Goal: Task Accomplishment & Management: Complete application form

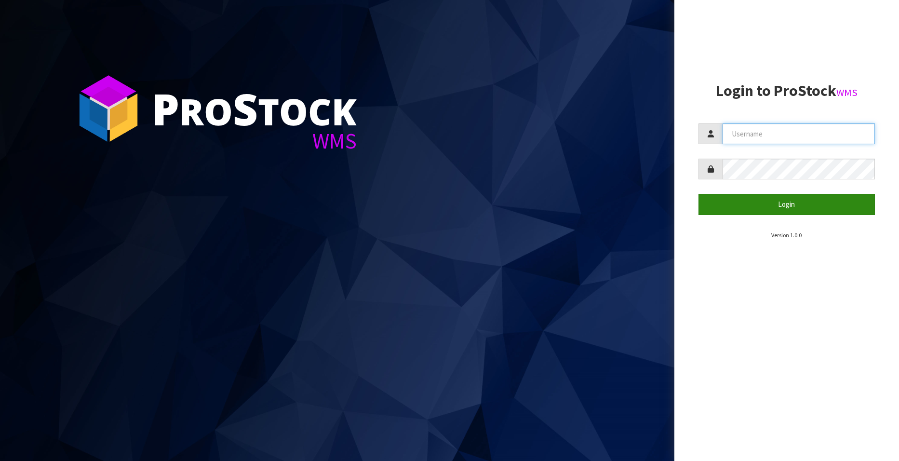
type input "[EMAIL_ADDRESS][DOMAIN_NAME]"
click at [782, 201] on button "Login" at bounding box center [786, 204] width 176 height 21
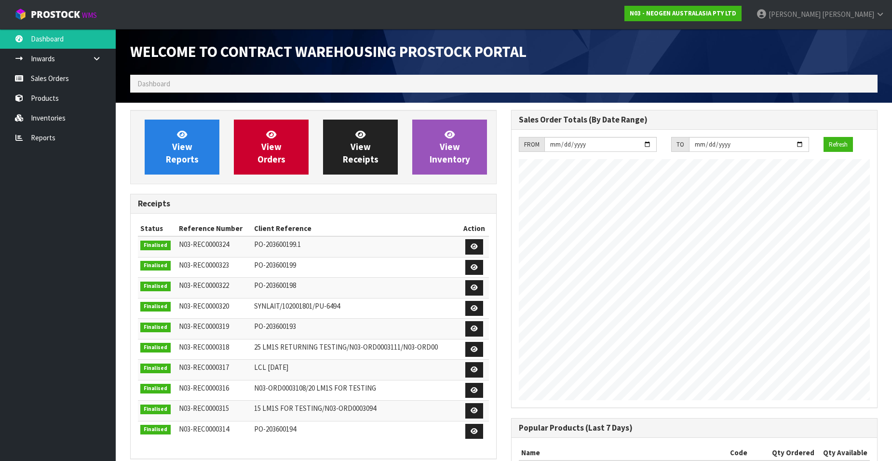
scroll to position [535, 381]
click at [68, 80] on link "Sales Orders" at bounding box center [58, 78] width 116 height 20
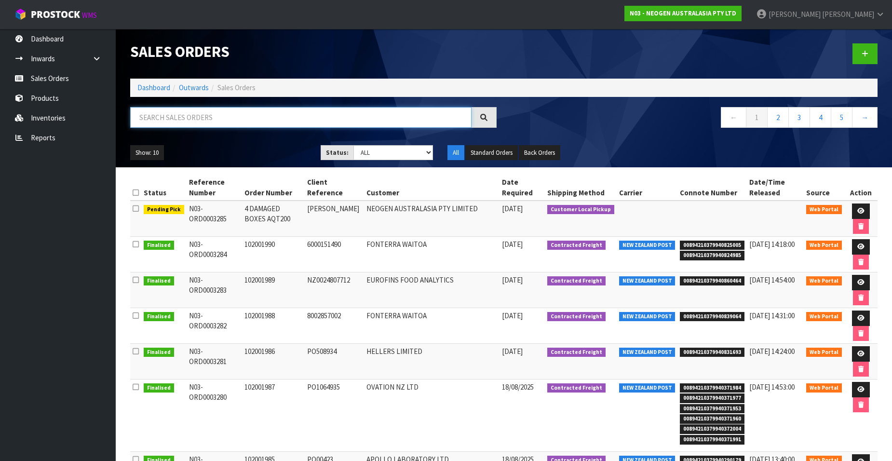
click at [185, 118] on input "text" at bounding box center [300, 117] width 341 height 21
paste input "102001986"
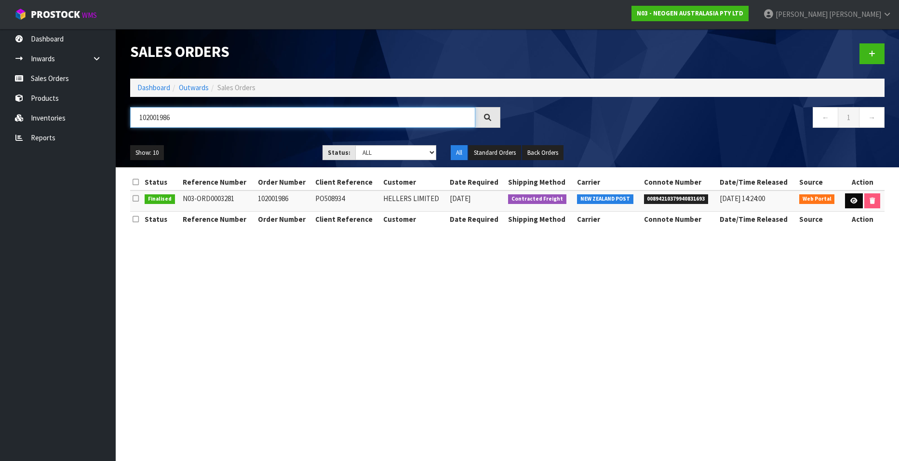
type input "102001986"
click at [850, 200] on icon at bounding box center [853, 201] width 7 height 6
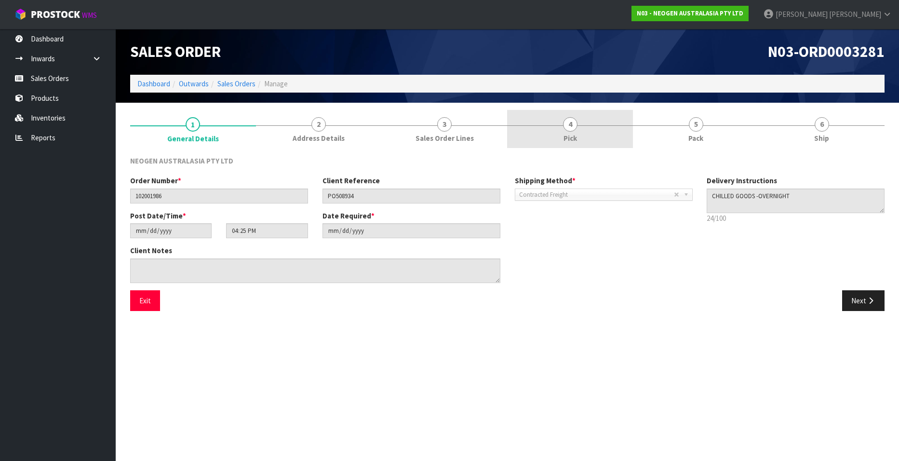
click at [568, 118] on span "4" at bounding box center [570, 124] width 14 height 14
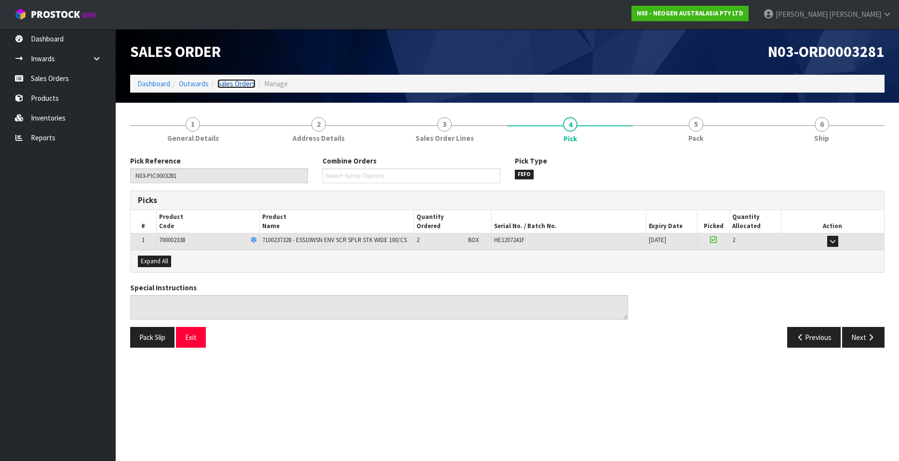
click at [235, 80] on link "Sales Orders" at bounding box center [236, 83] width 38 height 9
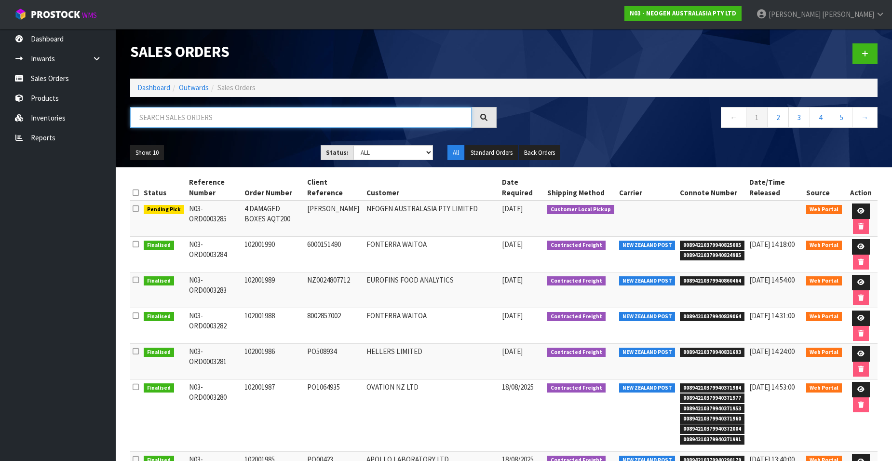
click at [171, 119] on input "text" at bounding box center [300, 117] width 341 height 21
paste input "102001988"
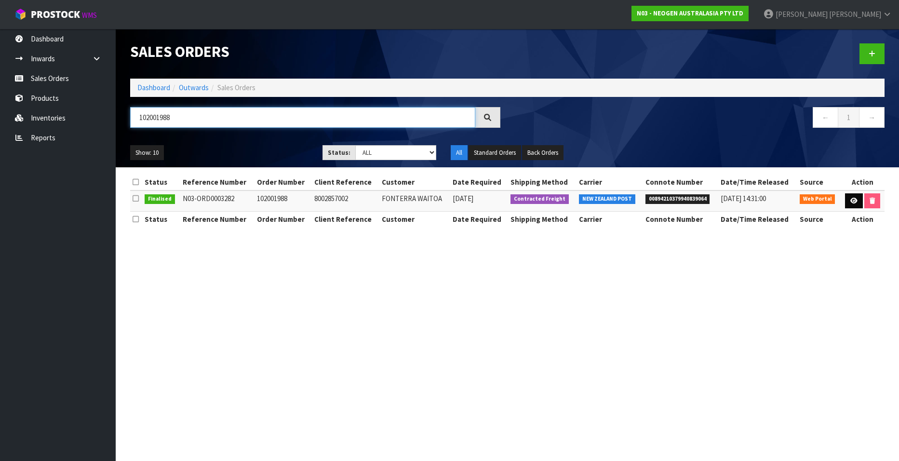
type input "102001988"
click at [853, 200] on icon at bounding box center [853, 201] width 7 height 6
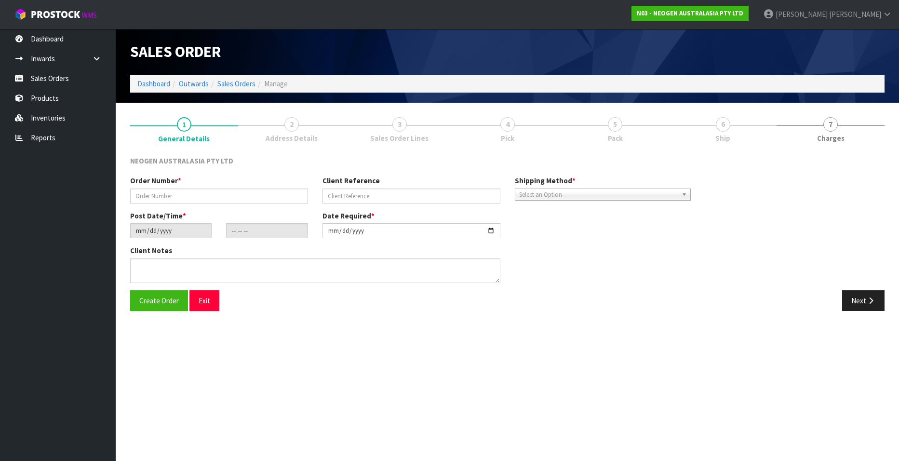
type input "102001988"
type input "8002857002"
type input "[DATE]"
type input "16:27:00.000"
type input "[DATE]"
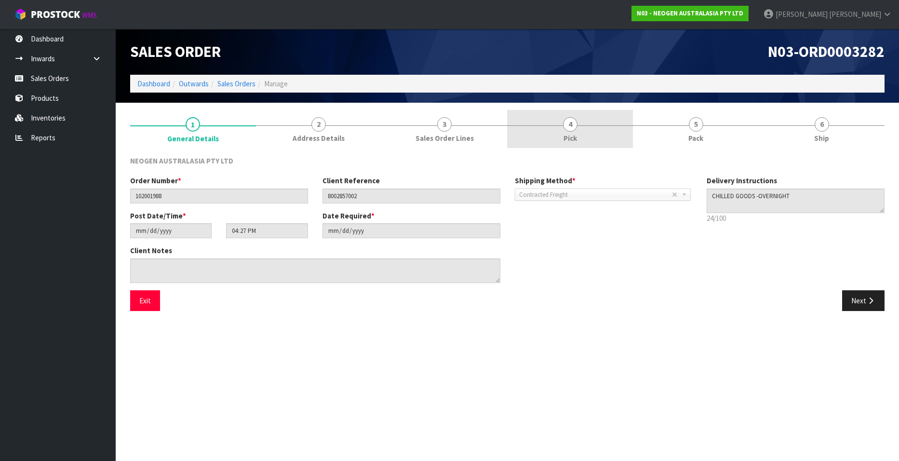
click at [571, 122] on span "4" at bounding box center [570, 124] width 14 height 14
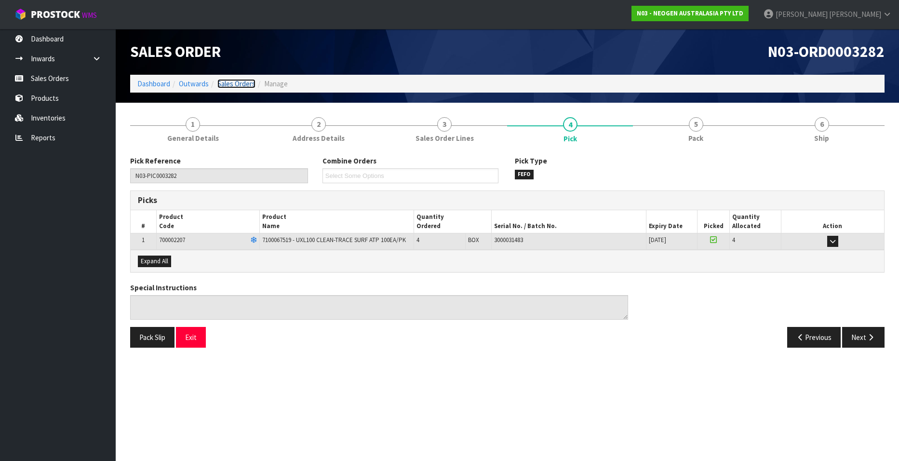
click at [239, 81] on link "Sales Orders" at bounding box center [236, 83] width 38 height 9
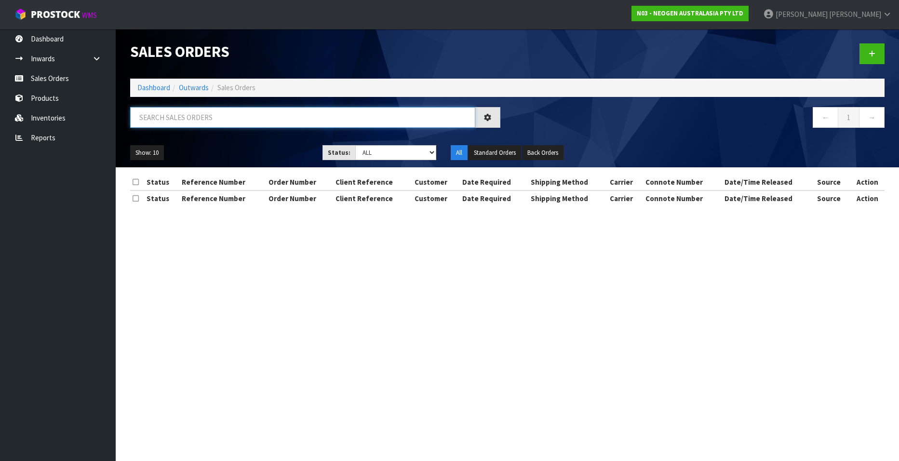
click at [200, 117] on input "text" at bounding box center [302, 117] width 345 height 21
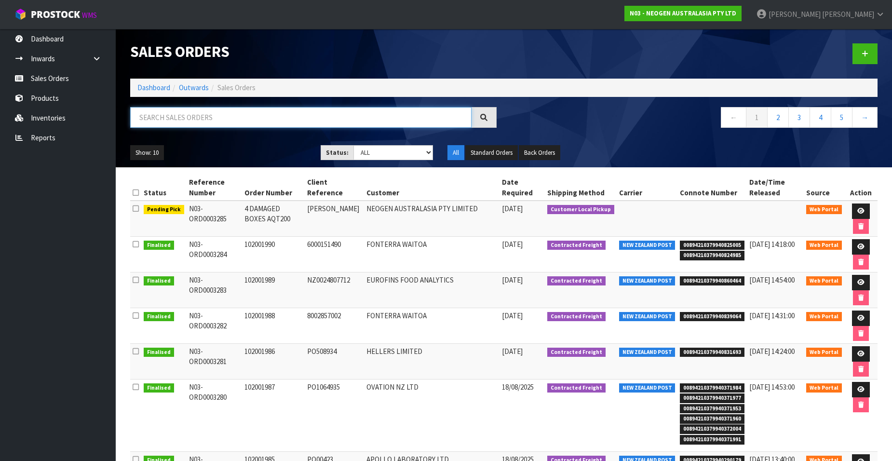
paste input "102001989"
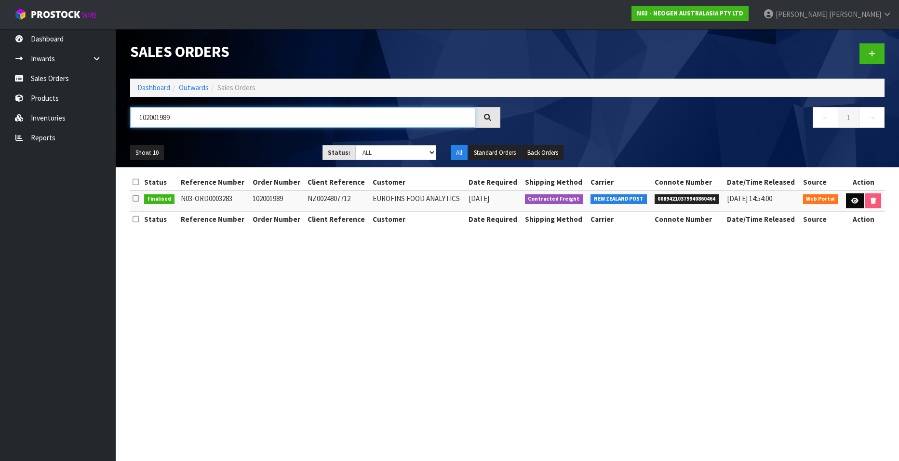
type input "102001989"
click at [851, 200] on icon at bounding box center [854, 201] width 7 height 6
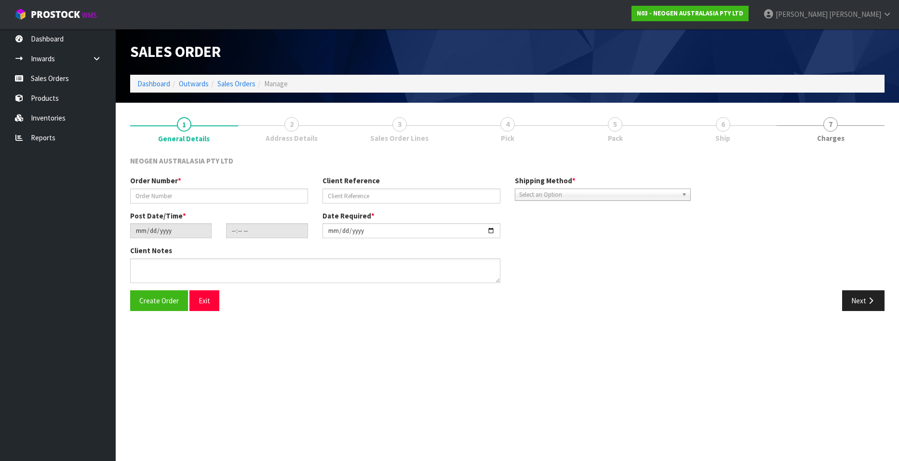
type input "102001989"
type input "NZ0024807712"
type input "[DATE]"
type input "10:28:00.000"
type input "[DATE]"
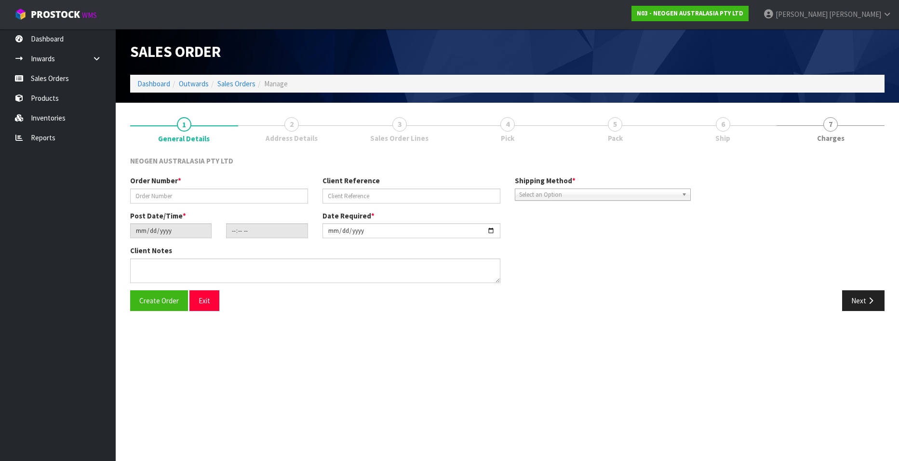
type textarea "ATTN [PERSON_NAME]"
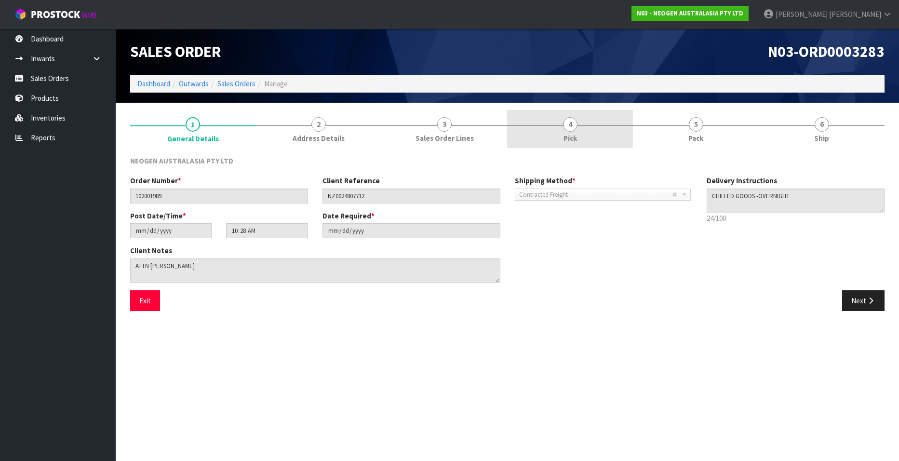
click at [569, 126] on span "4" at bounding box center [570, 124] width 14 height 14
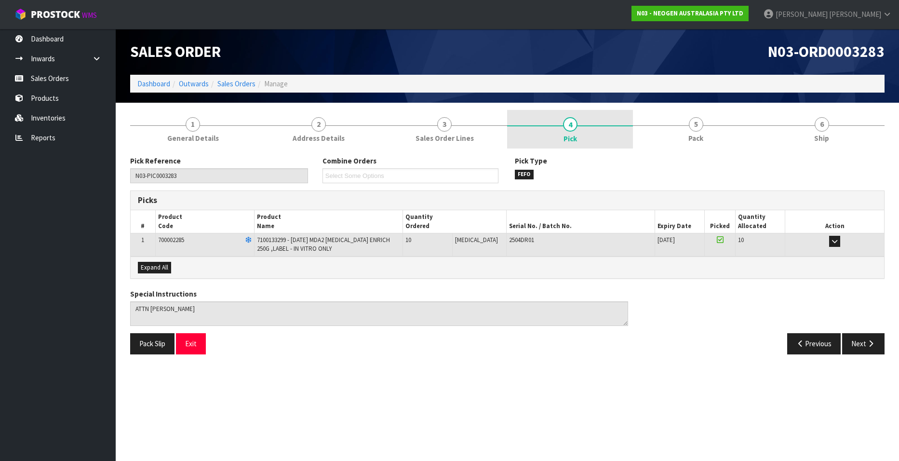
click at [568, 127] on span "4" at bounding box center [570, 124] width 14 height 14
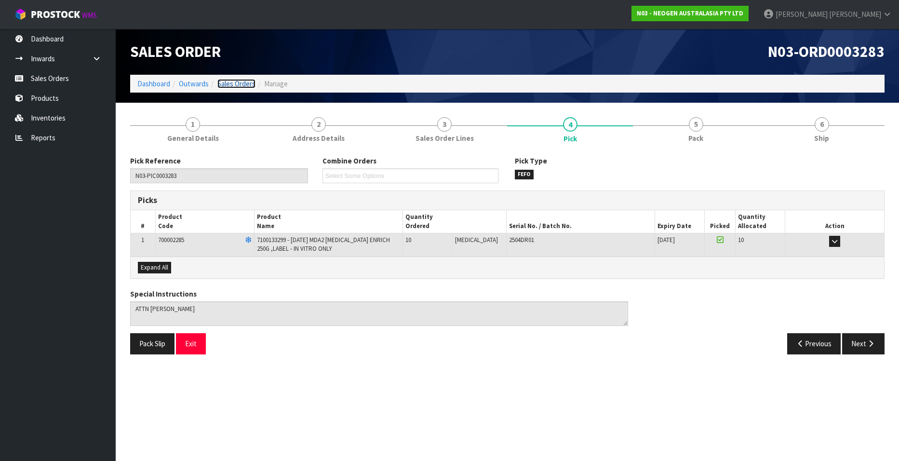
click at [238, 84] on link "Sales Orders" at bounding box center [236, 83] width 38 height 9
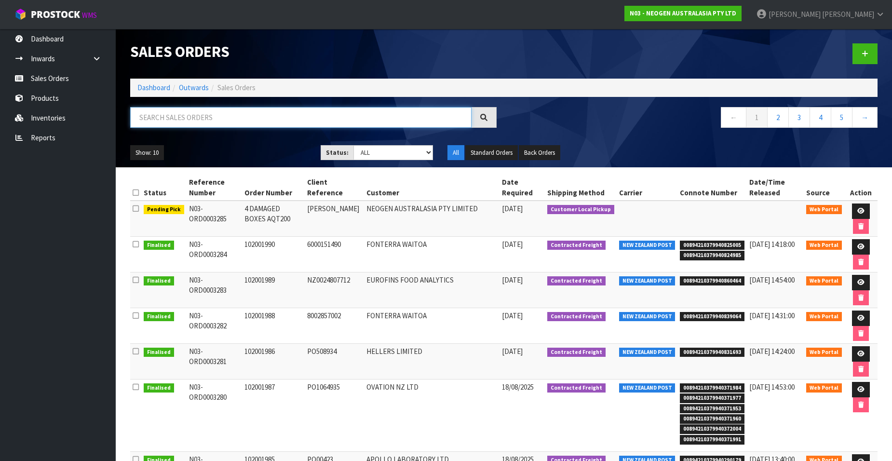
click at [206, 117] on input "text" at bounding box center [300, 117] width 341 height 21
paste input "102001990"
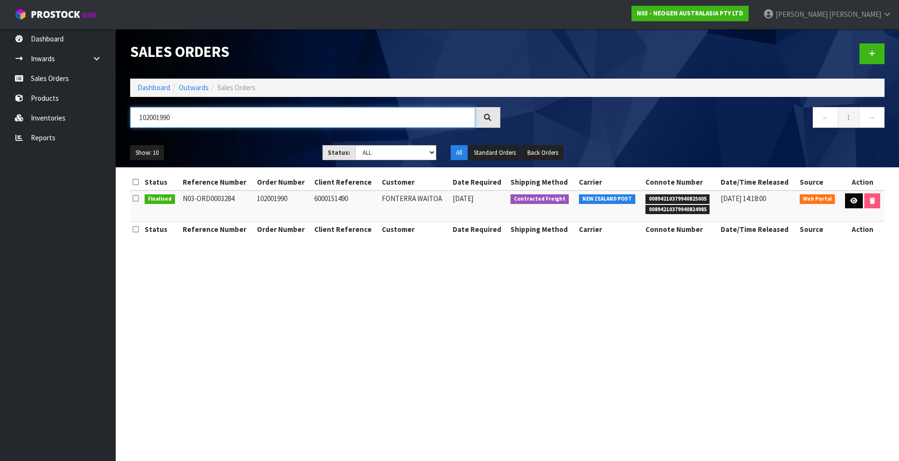
type input "102001990"
click at [853, 201] on icon at bounding box center [853, 201] width 7 height 6
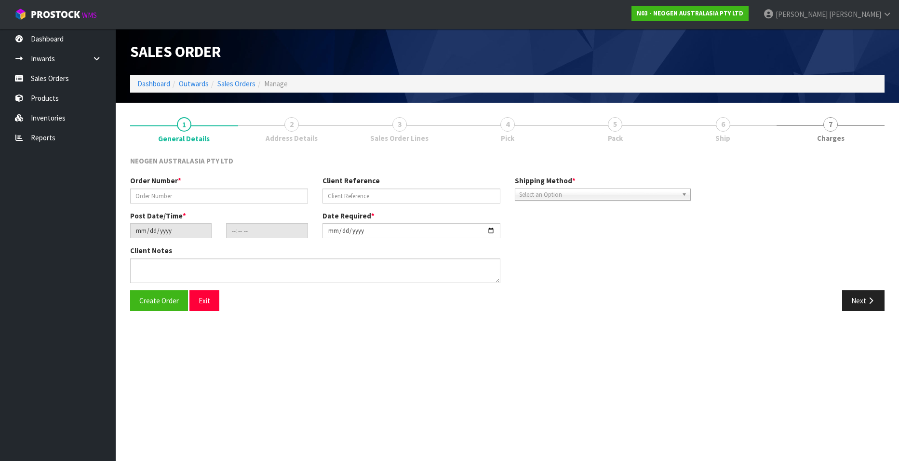
type input "102001990"
type input "6000151490"
type input "[DATE]"
type input "10:40:00.000"
type input "[DATE]"
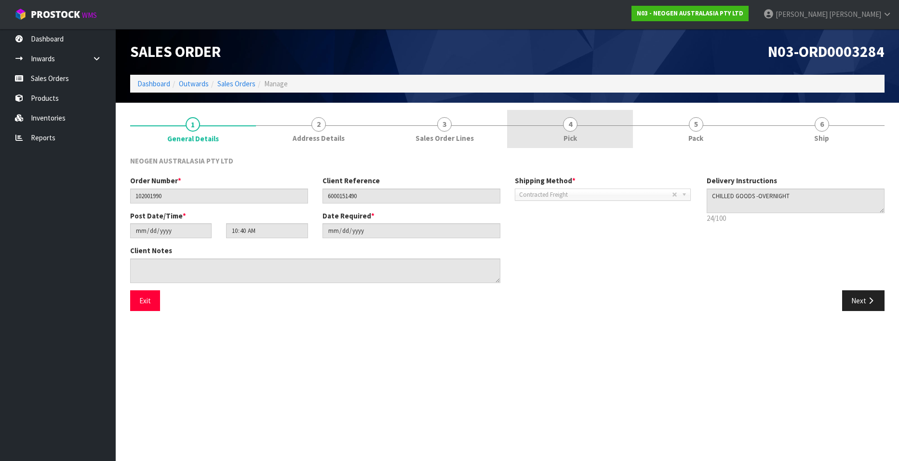
click at [579, 123] on link "4 Pick" at bounding box center [570, 129] width 126 height 38
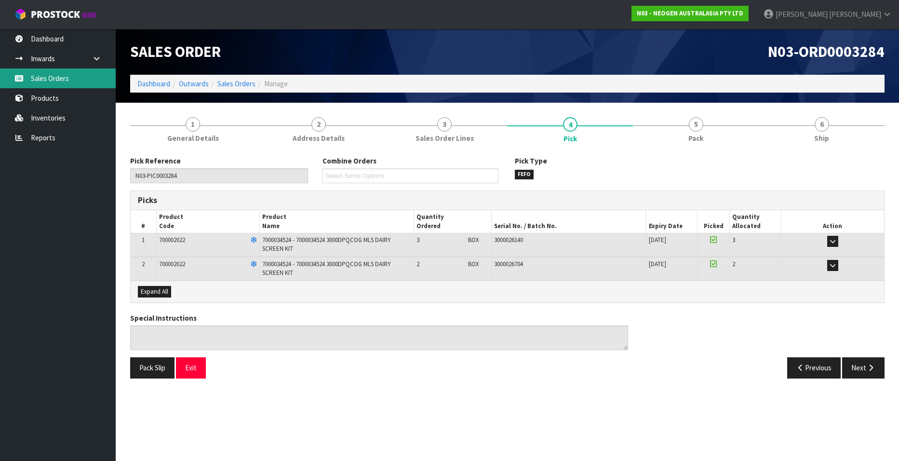
click at [69, 75] on link "Sales Orders" at bounding box center [58, 78] width 116 height 20
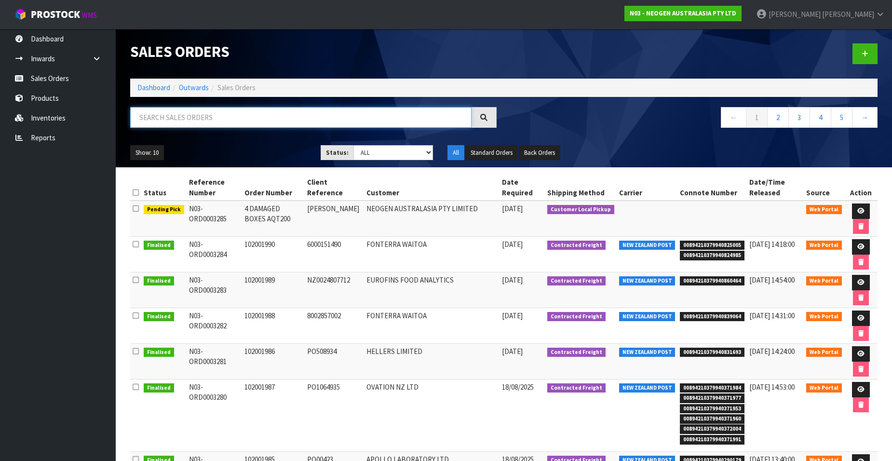
click at [177, 117] on input "text" at bounding box center [300, 117] width 341 height 21
paste input "102001991"
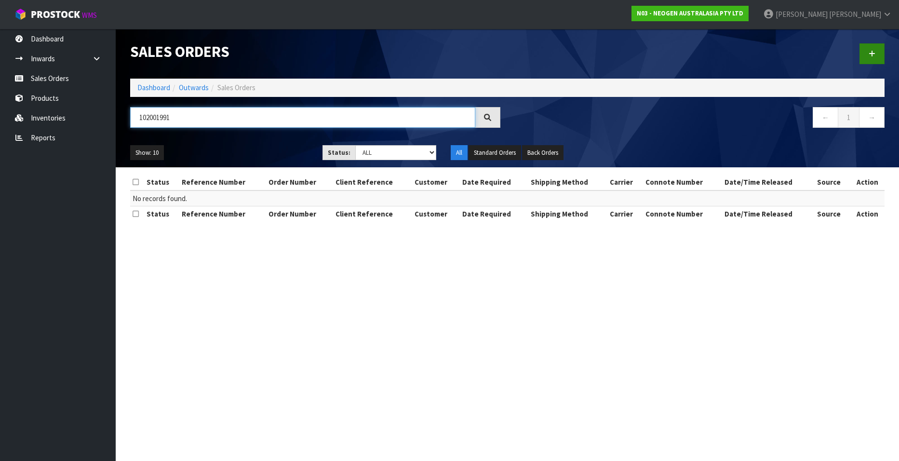
type input "102001991"
click at [868, 51] on link at bounding box center [871, 53] width 25 height 21
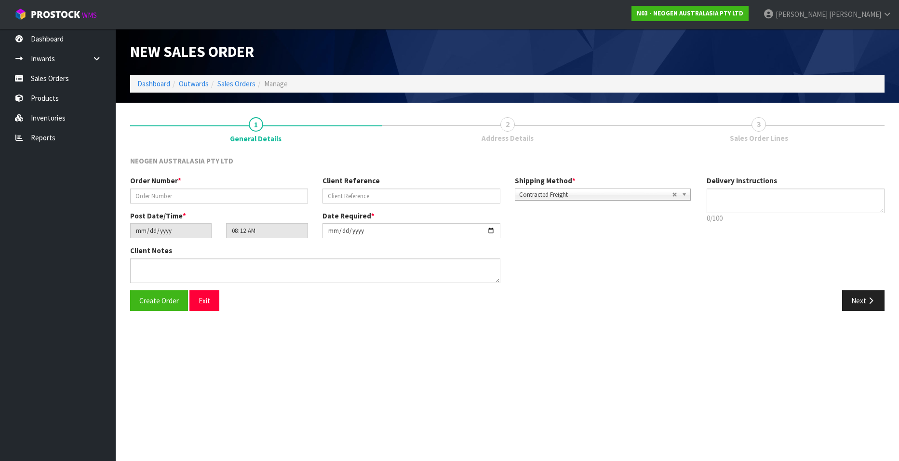
type textarea "CHILLED GOODS -OVERNIGHT"
click at [155, 193] on input "text" at bounding box center [219, 195] width 178 height 15
paste input "102001991"
type input "102001991"
click at [345, 196] on input "text" at bounding box center [411, 195] width 178 height 15
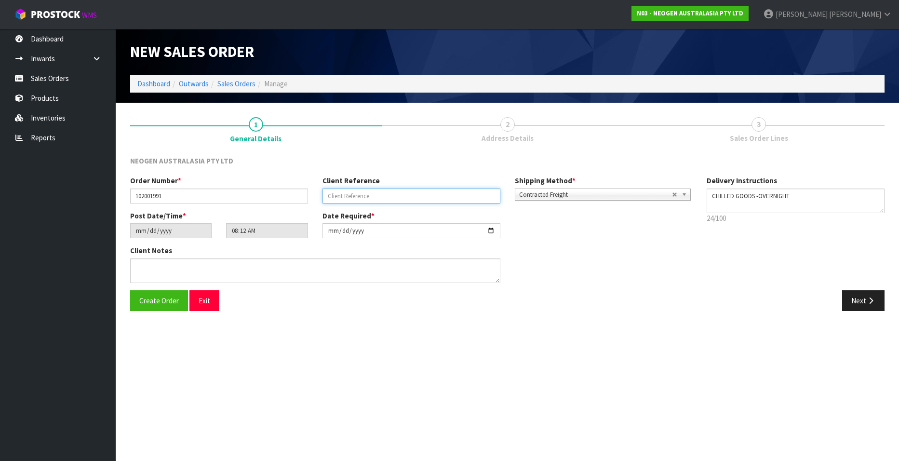
paste input "4504150544"
type input "4504150544"
click at [852, 301] on button "Next" at bounding box center [863, 300] width 42 height 21
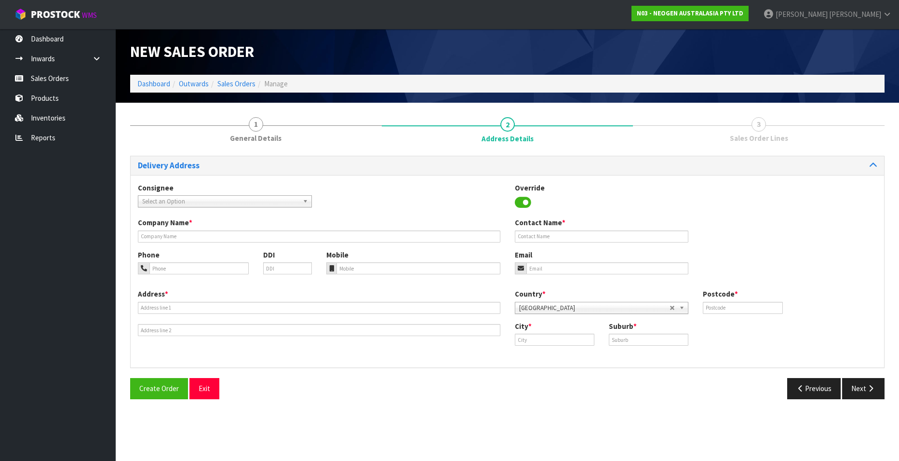
click at [306, 201] on b at bounding box center [307, 201] width 9 height 11
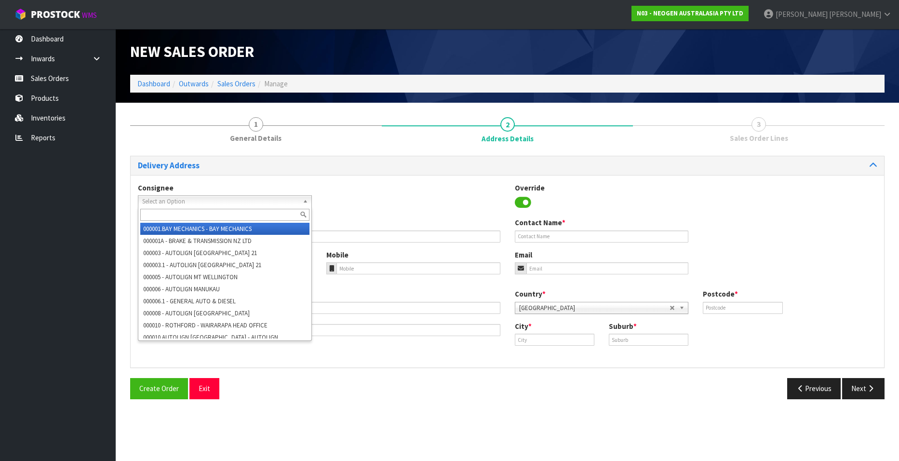
click at [252, 214] on input "text" at bounding box center [224, 215] width 169 height 12
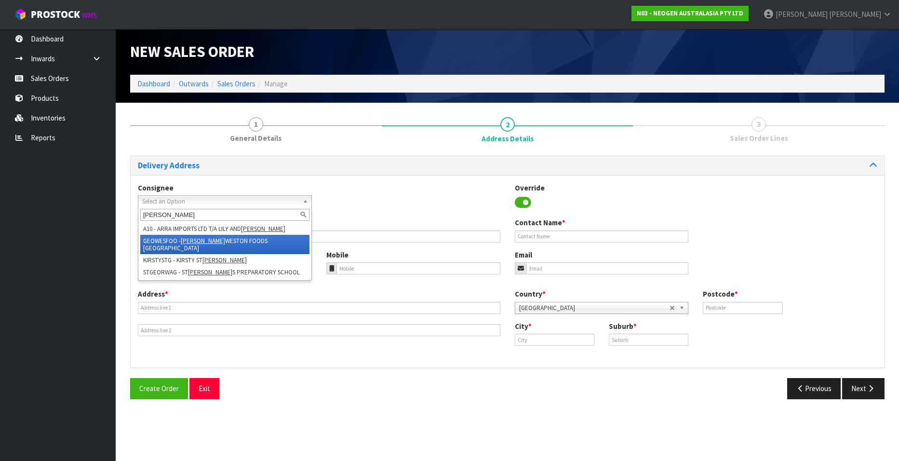
type input "[PERSON_NAME]"
click at [245, 239] on li "GEOWESFOO - [PERSON_NAME] FOODS [GEOGRAPHIC_DATA]" at bounding box center [224, 244] width 169 height 19
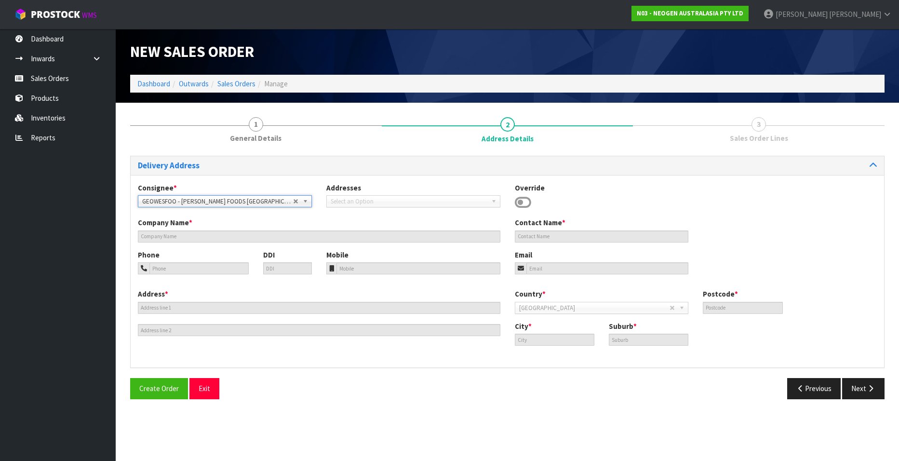
type input "[PERSON_NAME] FOODS [GEOGRAPHIC_DATA]"
type input "ACCOUNT/FINANCE"
type input "[STREET_ADDRESS]"
type input "2104"
type input "[GEOGRAPHIC_DATA]"
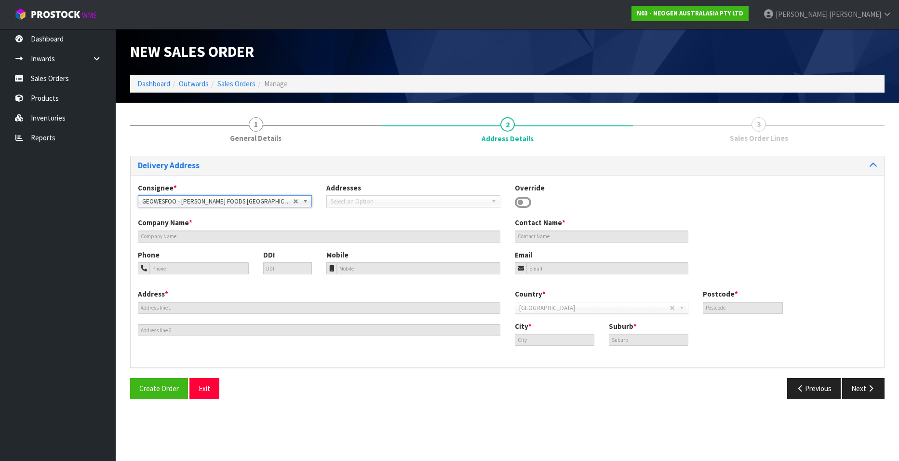
type input "WIRI"
click at [865, 387] on button "Next" at bounding box center [863, 388] width 42 height 21
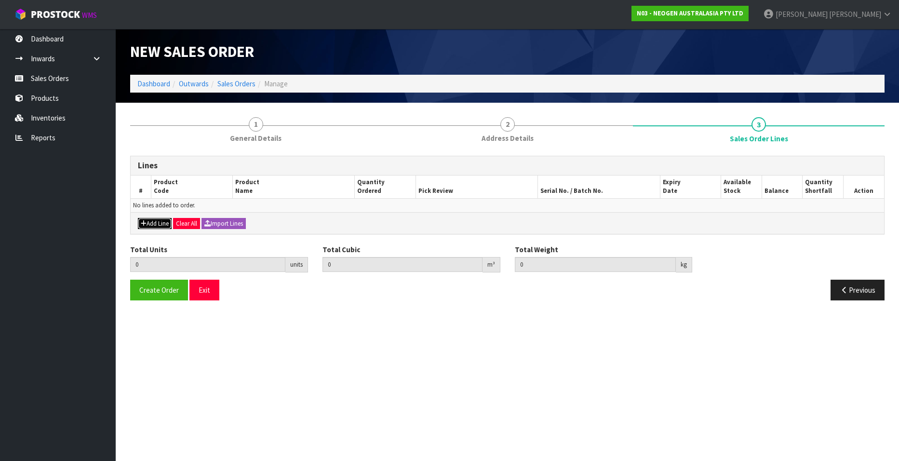
click at [155, 222] on button "Add Line" at bounding box center [155, 224] width 34 height 12
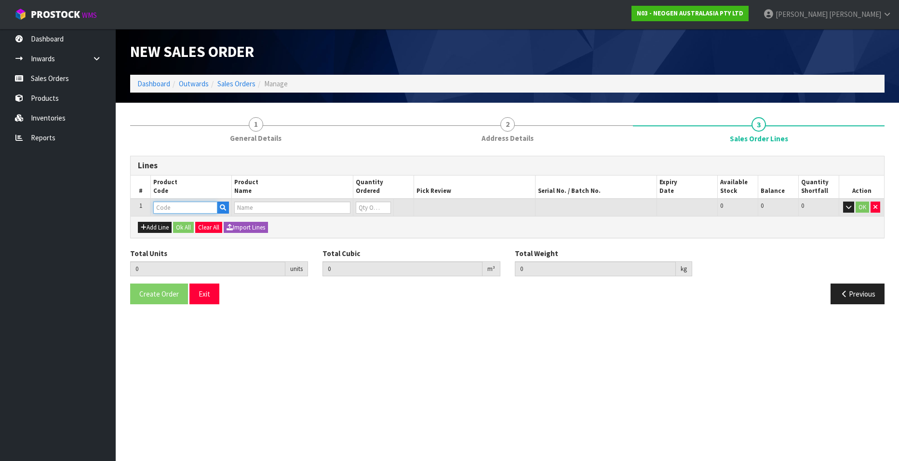
click at [177, 209] on input "text" at bounding box center [185, 207] width 64 height 12
paste input "700002207"
type input "700002207"
type input "0.000000"
type input "0.000"
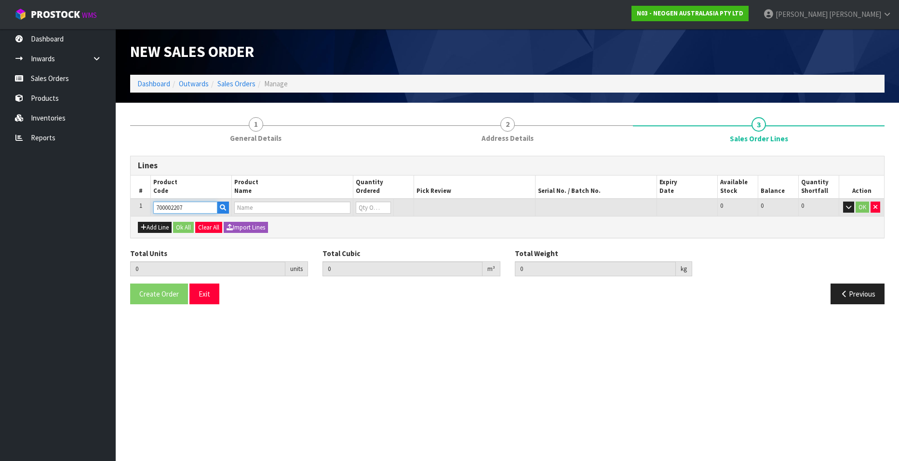
type input "7100067519 - UXL100 CLEAN-TRACE SURF ATP 100EA/PK"
type input "0"
type input "700002207"
type input "1"
type input "0.006496"
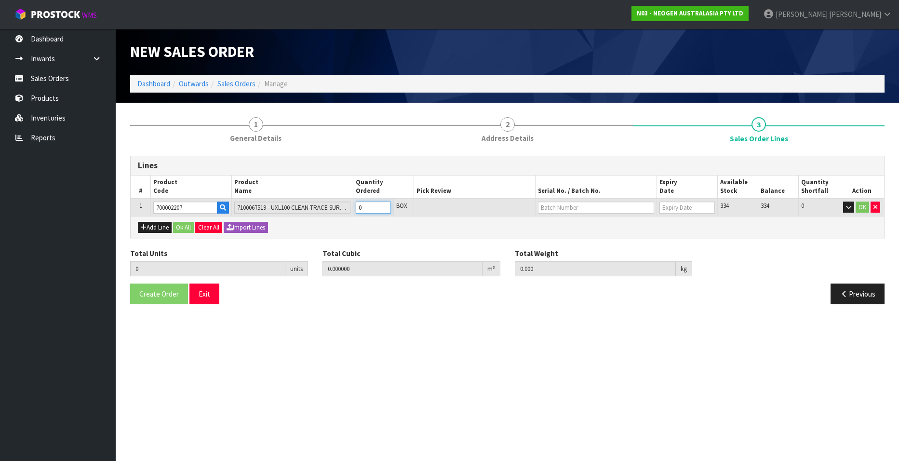
type input "0.96"
type input "1"
click at [384, 205] on input "1" at bounding box center [373, 207] width 35 height 12
type input "2"
type input "0.012992"
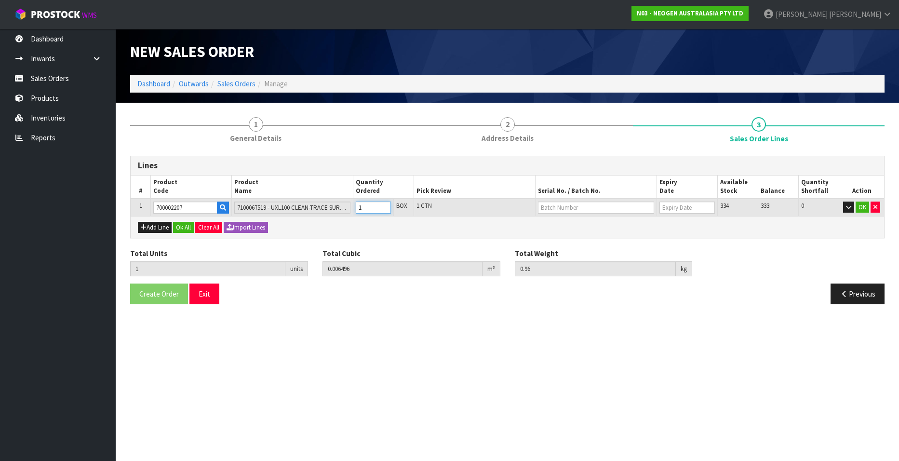
type input "1.92"
type input "2"
click at [384, 205] on input "2" at bounding box center [373, 207] width 35 height 12
type input "3"
type input "0.019488"
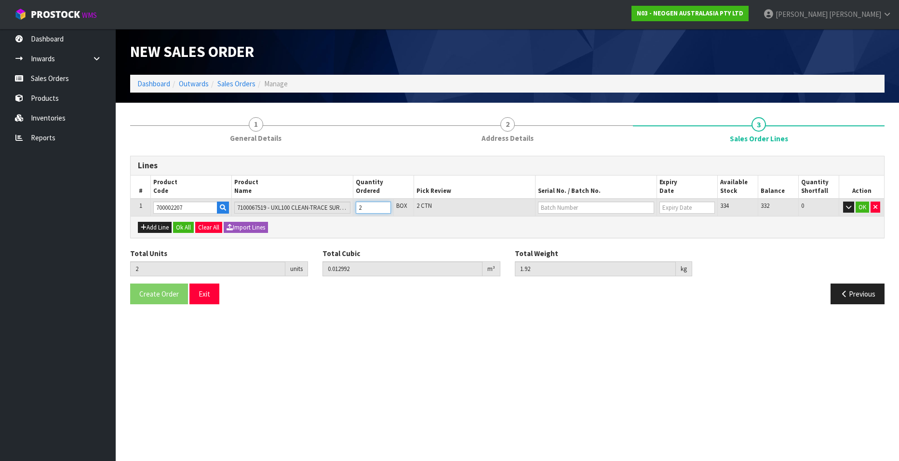
type input "2.88"
type input "3"
click at [384, 205] on input "3" at bounding box center [373, 207] width 35 height 12
type input "4"
type input "0.025984"
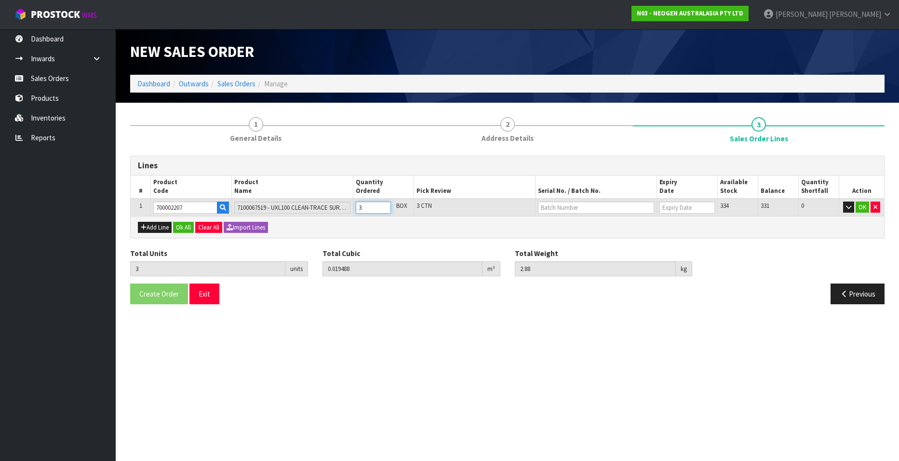
type input "3.84"
type input "4"
click at [384, 205] on input "4" at bounding box center [373, 207] width 35 height 12
type input "5"
type input "0.03248"
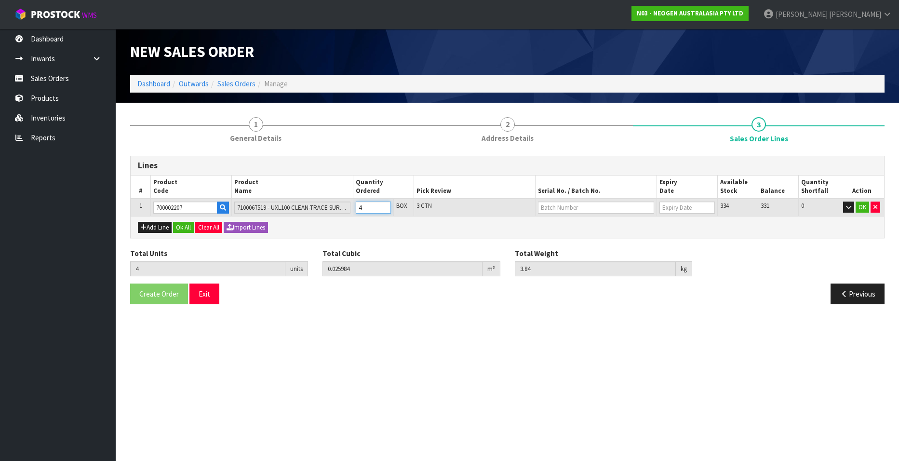
type input "4.8"
type input "5"
click at [384, 205] on input "5" at bounding box center [373, 207] width 35 height 12
type input "6"
type input "0.038976"
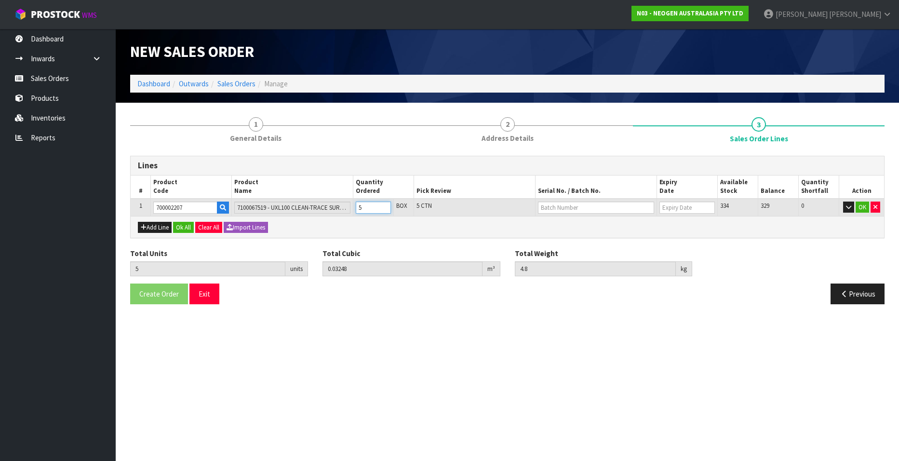
type input "5.76"
type input "6"
click at [384, 205] on input "6" at bounding box center [373, 207] width 35 height 12
type input "7"
type input "0.045472"
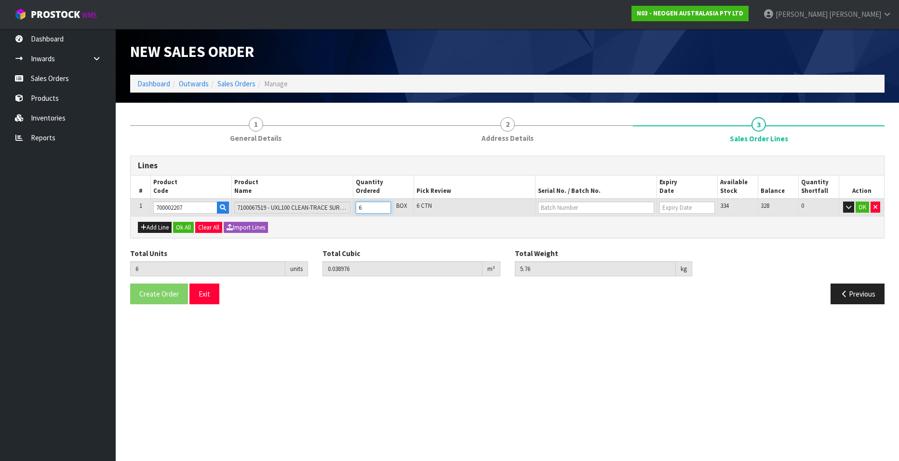
type input "6.72"
type input "7"
click at [384, 205] on input "7" at bounding box center [373, 207] width 35 height 12
type input "8"
type input "0.051968"
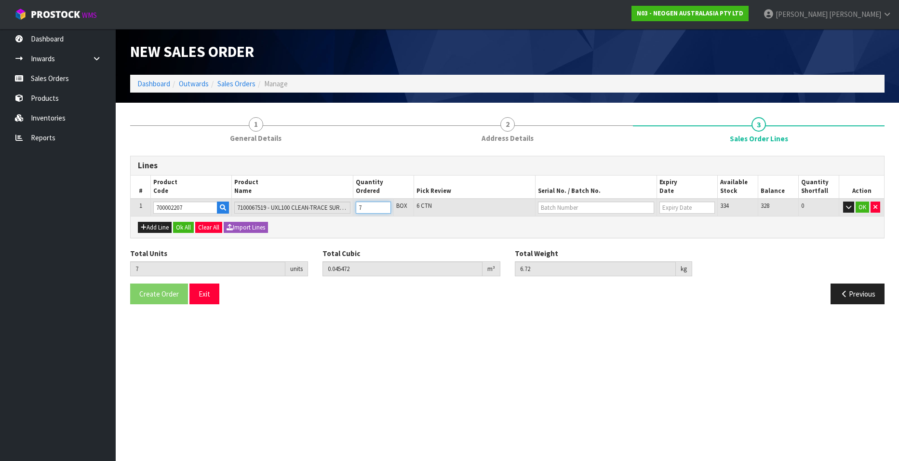
type input "7.68"
type input "8"
click at [384, 205] on input "8" at bounding box center [373, 207] width 35 height 12
type input "9"
type input "0.058464"
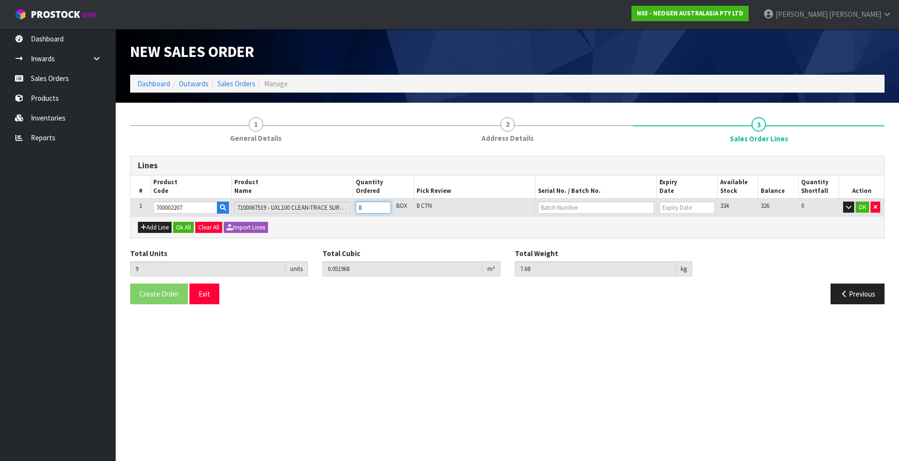
type input "8.64"
type input "9"
click at [384, 205] on input "9" at bounding box center [373, 207] width 35 height 12
type input "10"
type input "0.06496"
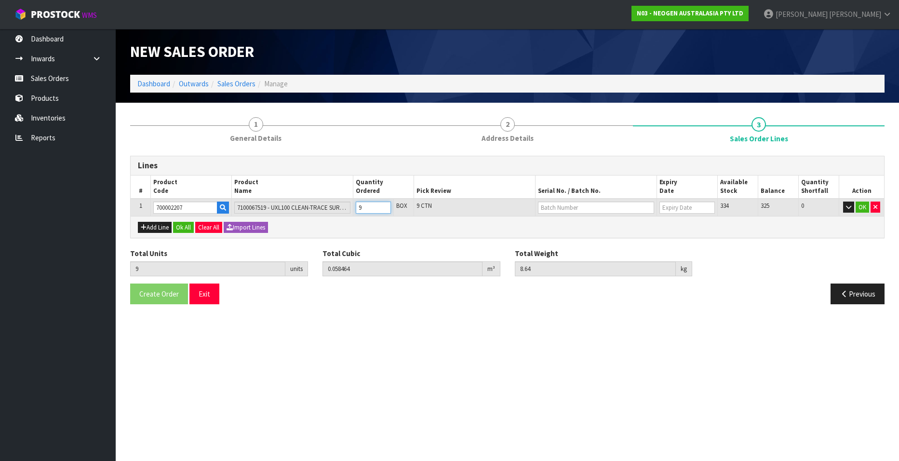
type input "9.6"
type input "10"
click at [384, 205] on input "10" at bounding box center [373, 207] width 35 height 12
type input "11"
type input "0.071456"
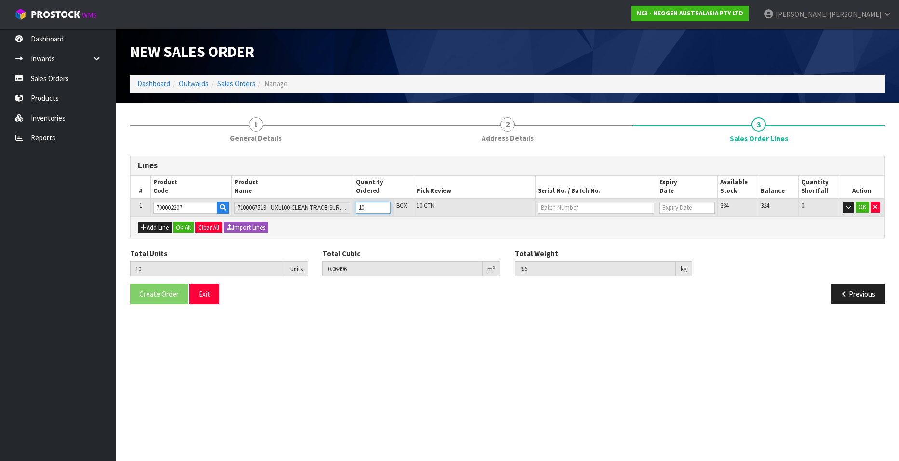
type input "10.56"
type input "11"
click at [384, 205] on input "11" at bounding box center [373, 207] width 35 height 12
type input "12"
type input "0.077952"
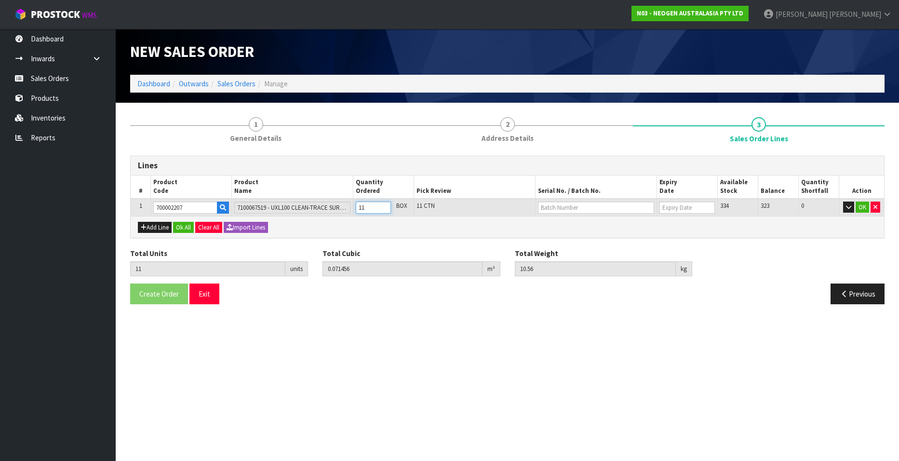
type input "11.52"
type input "12"
click at [384, 205] on input "12" at bounding box center [373, 207] width 35 height 12
type input "13"
type input "0.084448"
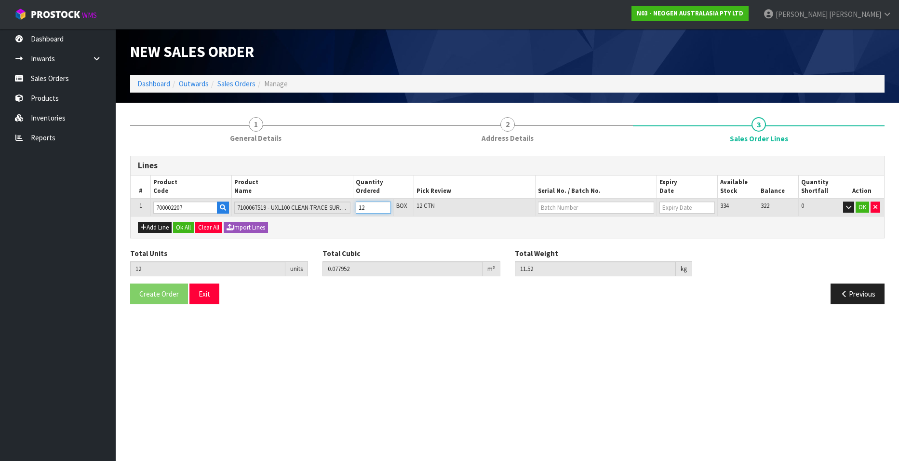
type input "12.48"
type input "13"
click at [384, 205] on input "13" at bounding box center [373, 207] width 35 height 12
click at [563, 208] on input "text" at bounding box center [596, 207] width 116 height 12
click at [587, 220] on link "3000031483" at bounding box center [576, 223] width 76 height 13
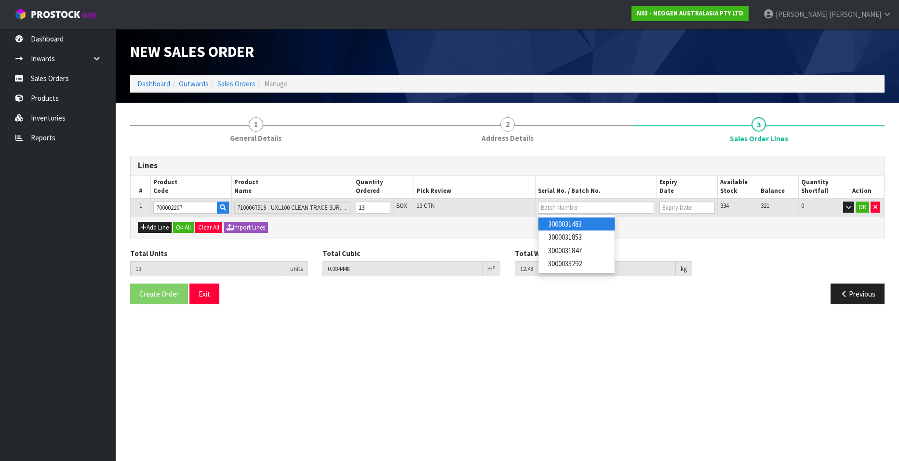
type input "3000031483"
type input "[DATE]"
click at [859, 206] on button "OK" at bounding box center [862, 207] width 13 height 12
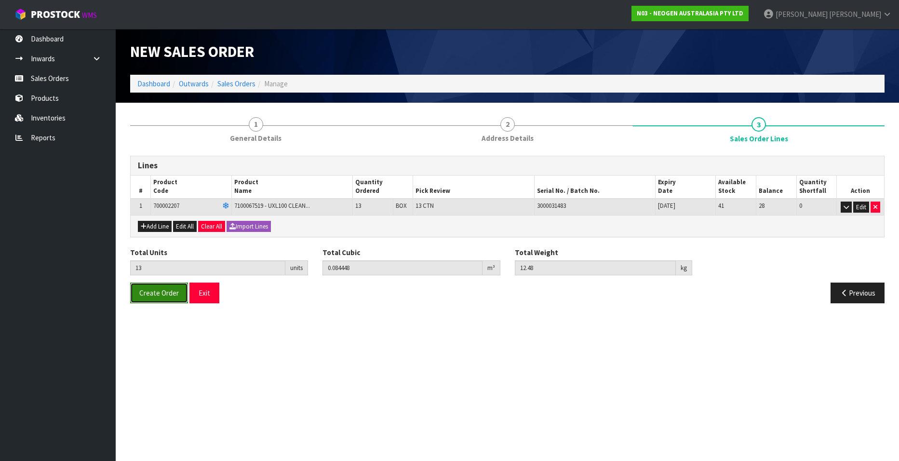
click at [149, 291] on span "Create Order" at bounding box center [159, 292] width 40 height 9
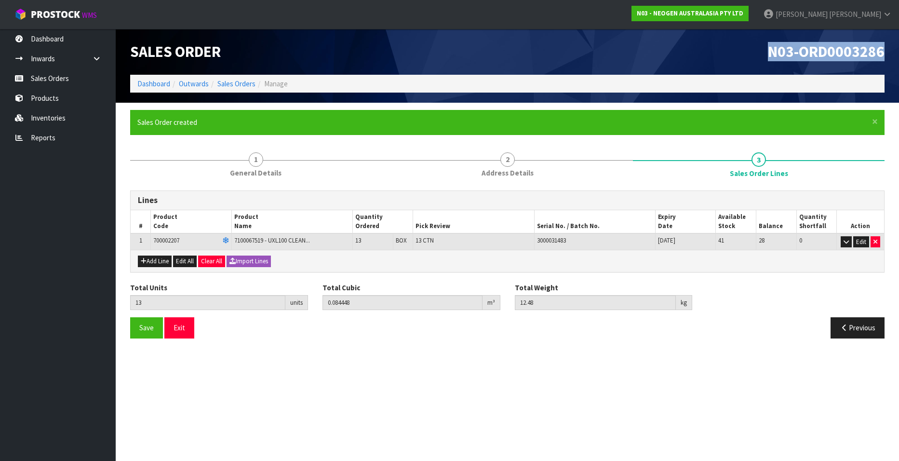
drag, startPoint x: 768, startPoint y: 49, endPoint x: 885, endPoint y: 50, distance: 117.1
click at [885, 50] on div "N03-ORD0003286" at bounding box center [700, 52] width 385 height 46
copy span "N03-ORD0003286"
click at [230, 81] on link "Sales Orders" at bounding box center [236, 83] width 38 height 9
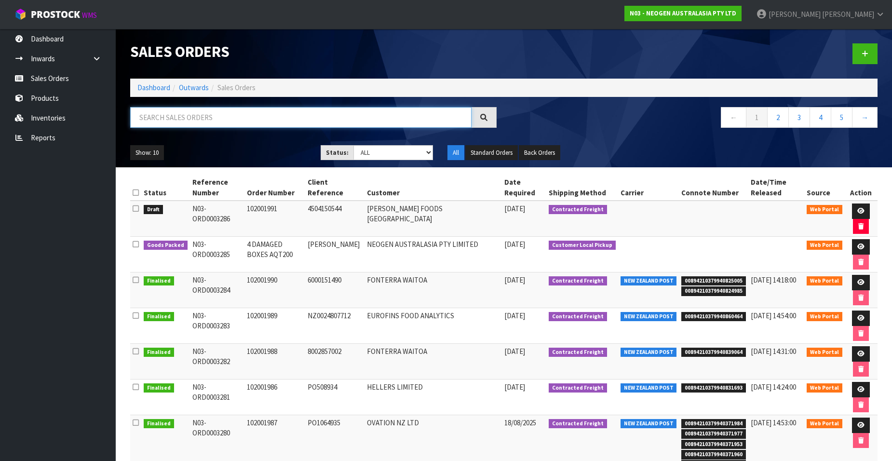
click at [154, 114] on input "text" at bounding box center [300, 117] width 341 height 21
paste input "102001992"
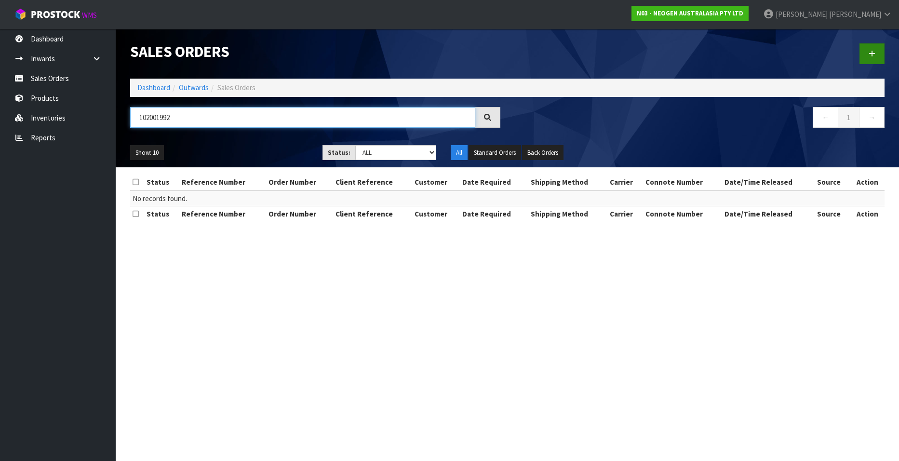
type input "102001992"
click at [867, 51] on link at bounding box center [871, 53] width 25 height 21
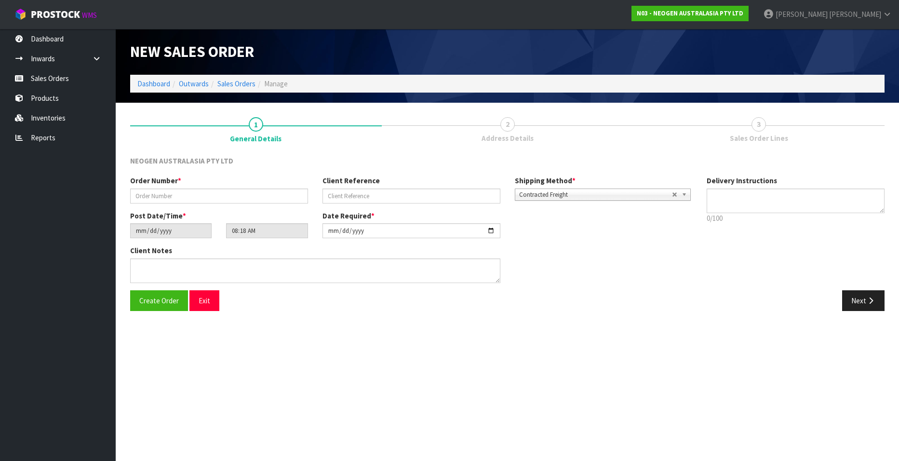
type textarea "CHILLED GOODS -OVERNIGHT"
click at [154, 194] on input "text" at bounding box center [219, 195] width 178 height 15
paste input "102001992"
type input "102001992"
click at [344, 195] on input "text" at bounding box center [411, 195] width 178 height 15
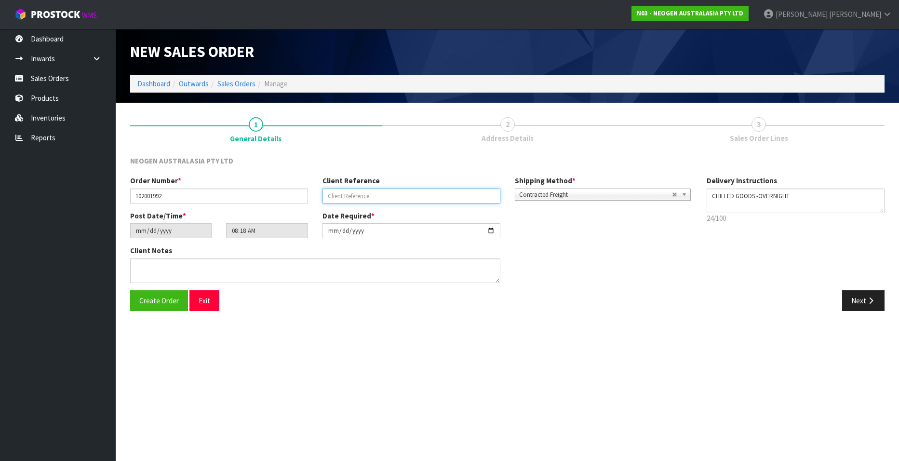
paste input "NDUN003645"
type input "NDUN003645"
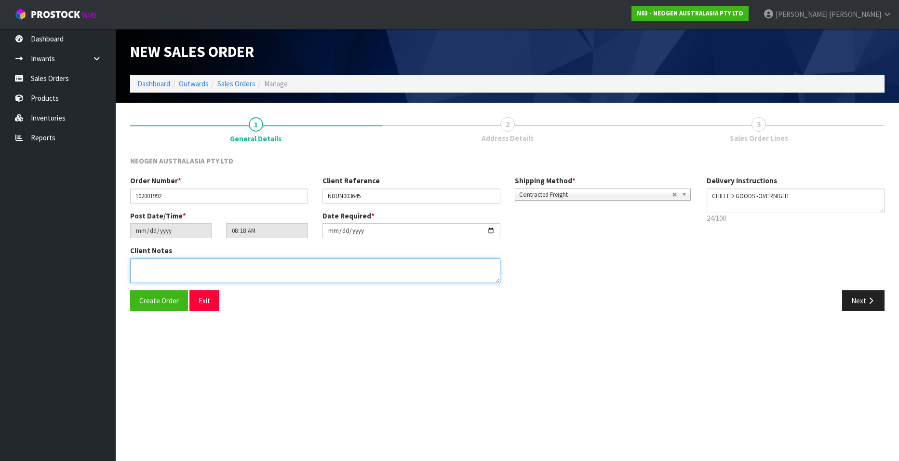
click at [187, 272] on textarea at bounding box center [315, 270] width 370 height 25
paste textarea "223"
type textarea "223"
drag, startPoint x: 156, startPoint y: 268, endPoint x: 89, endPoint y: 262, distance: 67.7
click at [89, 262] on body "Toggle navigation ProStock WMS N03 - NEOGEN AUSTRALASIA PTY LTD [PERSON_NAME] L…" at bounding box center [449, 230] width 899 height 461
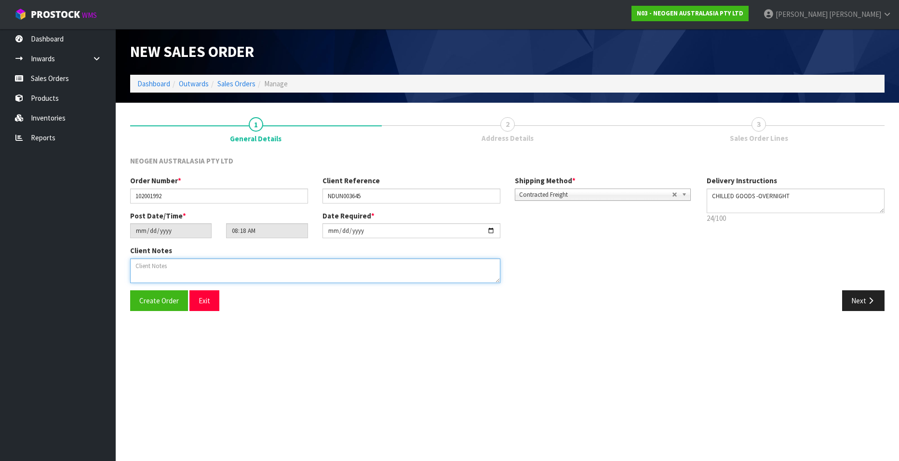
click at [181, 271] on textarea at bounding box center [315, 270] width 370 height 25
paste textarea "[PERSON_NAME]"
type textarea "ATTN [PERSON_NAME]"
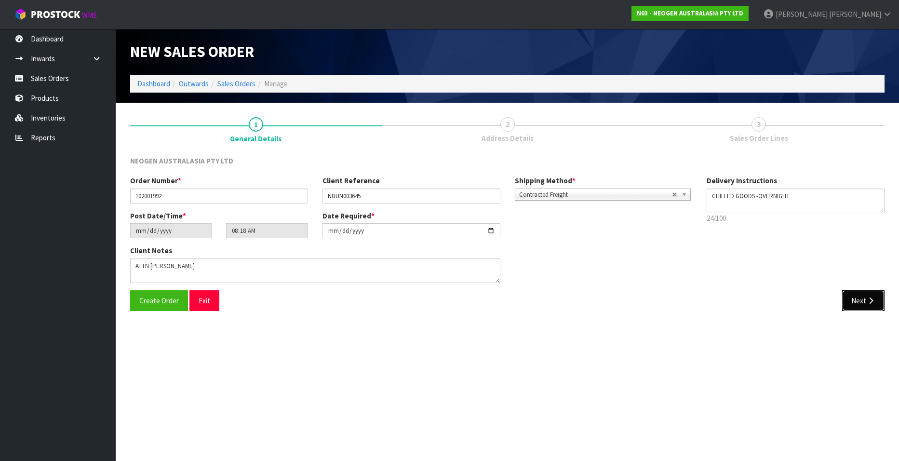
click at [857, 297] on button "Next" at bounding box center [863, 300] width 42 height 21
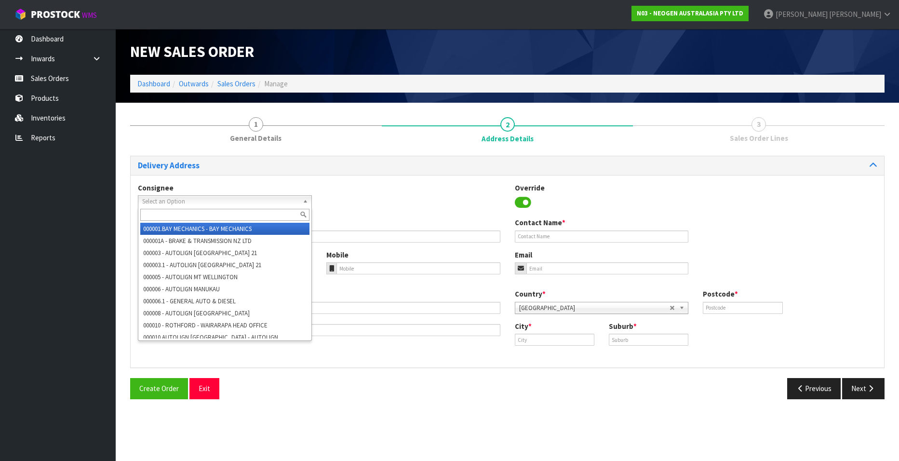
click at [305, 200] on b at bounding box center [307, 201] width 9 height 11
click at [262, 215] on input "text" at bounding box center [224, 215] width 169 height 12
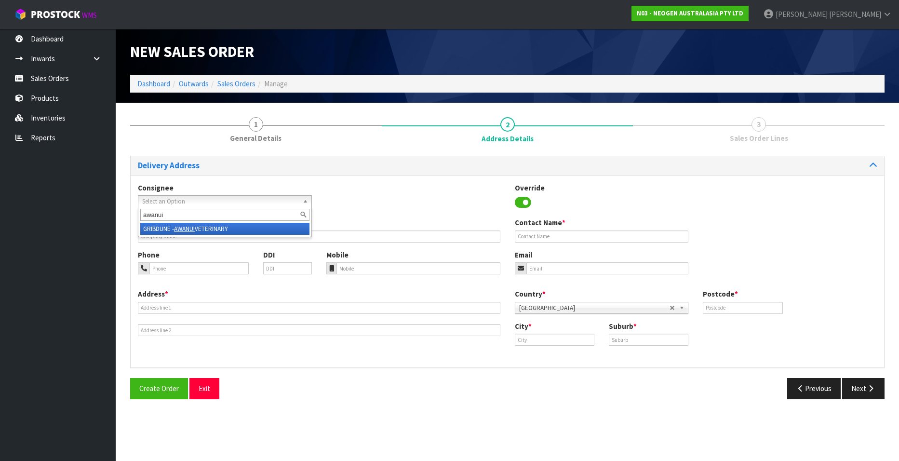
type input "awanui"
click at [222, 228] on li "GRIBDUNE - AWANUI VETERINARY" at bounding box center [224, 229] width 169 height 12
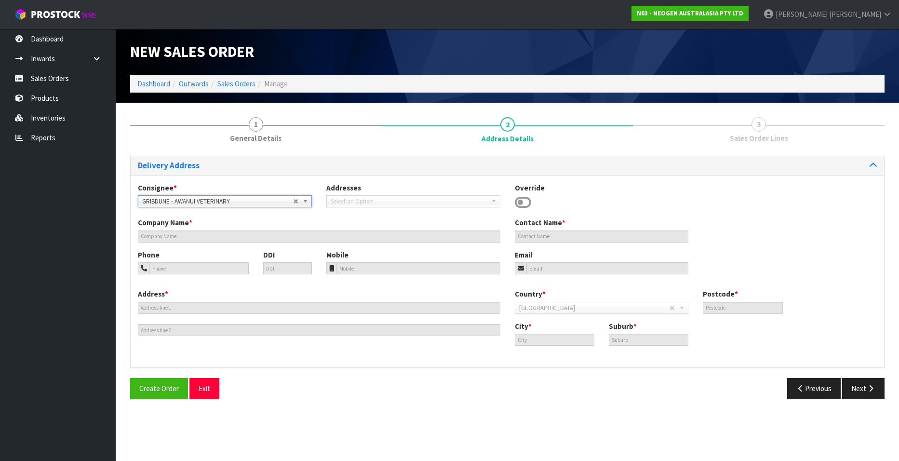
type input "AWANUI VETERINARY"
type input "159/183 PUDDLE ALLEY"
type input "BLOCK A, [GEOGRAPHIC_DATA],"
type input "9092"
type input "Dunedin"
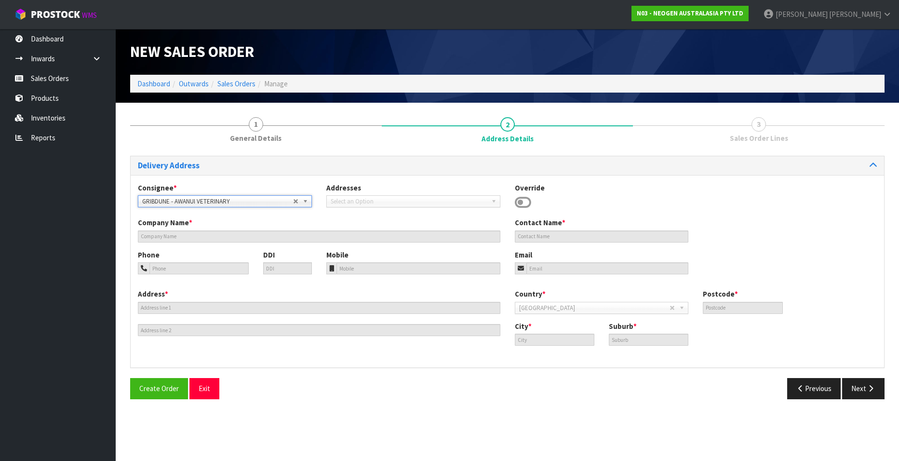
type input "MOSGIEL"
click at [859, 387] on button "Next" at bounding box center [863, 388] width 42 height 21
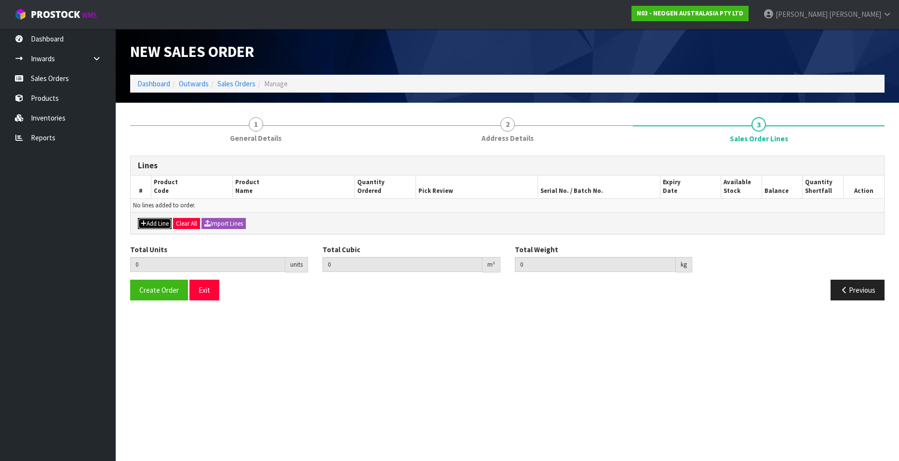
click at [150, 223] on button "Add Line" at bounding box center [155, 224] width 34 height 12
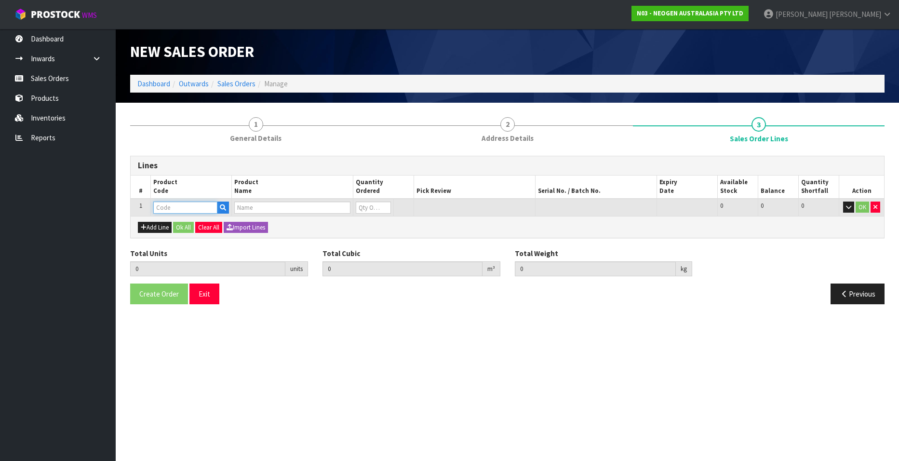
click at [161, 208] on input "text" at bounding box center [185, 207] width 64 height 12
paste input "700002150"
type input "700002150"
type input "0.000000"
type input "0.000"
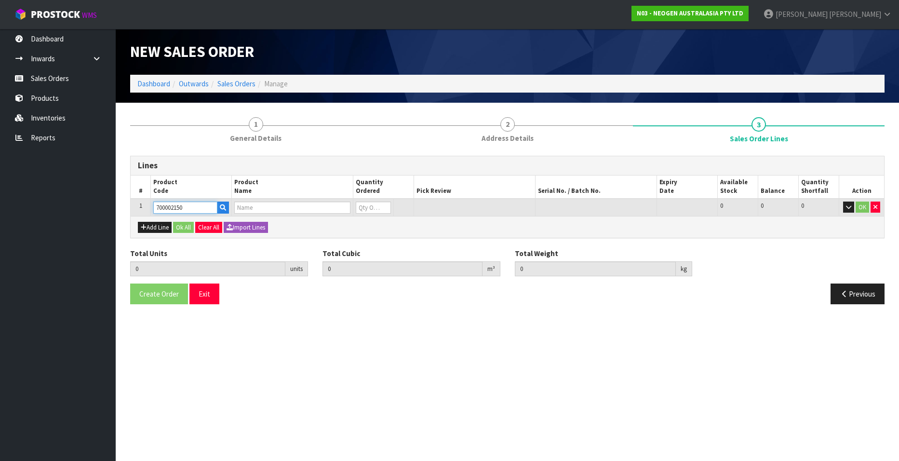
type input "7100041178 - MDA2LIS96 MDA 2 LISTERIA 96 TESTS/KIT"
type input "0"
type input "700002150"
type input "1"
type input "0.001824"
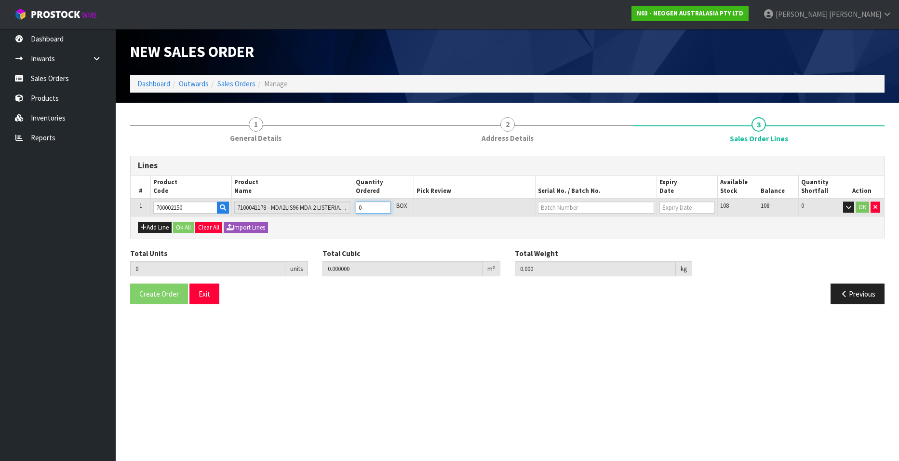
type input "0.4"
type input "1"
click at [383, 206] on input "1" at bounding box center [373, 207] width 35 height 12
click at [156, 228] on button "Add Line" at bounding box center [155, 228] width 34 height 12
type input "0"
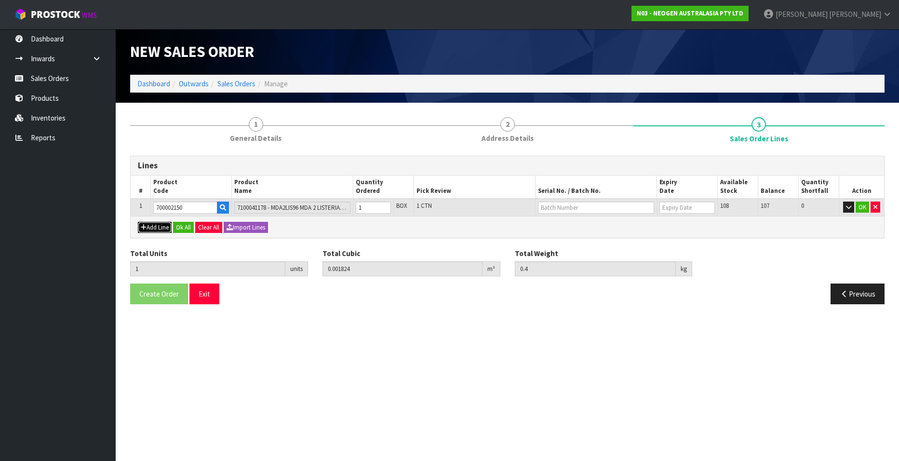
type input "0"
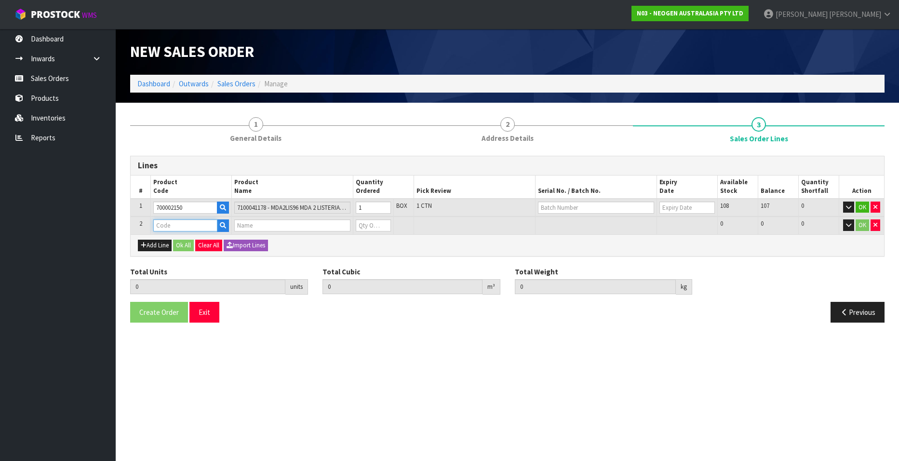
click at [164, 226] on input "text" at bounding box center [185, 225] width 64 height 12
paste input "700002157"
type input "700002157"
type input "1"
type input "0.001824"
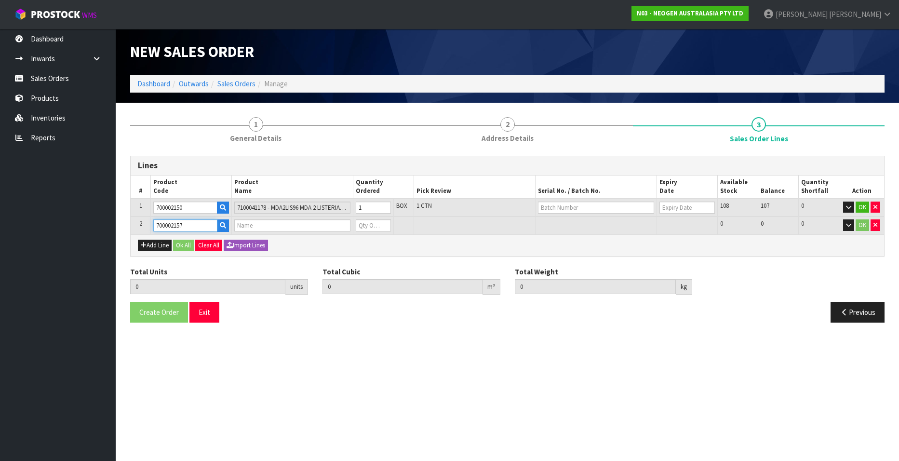
type input "0.4"
type input "7100062349 - MDA2SAL96, MDA2 [MEDICAL_DATA], 96 TESTS/KIT"
type input "0"
type input "700002157"
click at [146, 246] on button "Add Line" at bounding box center [155, 246] width 34 height 12
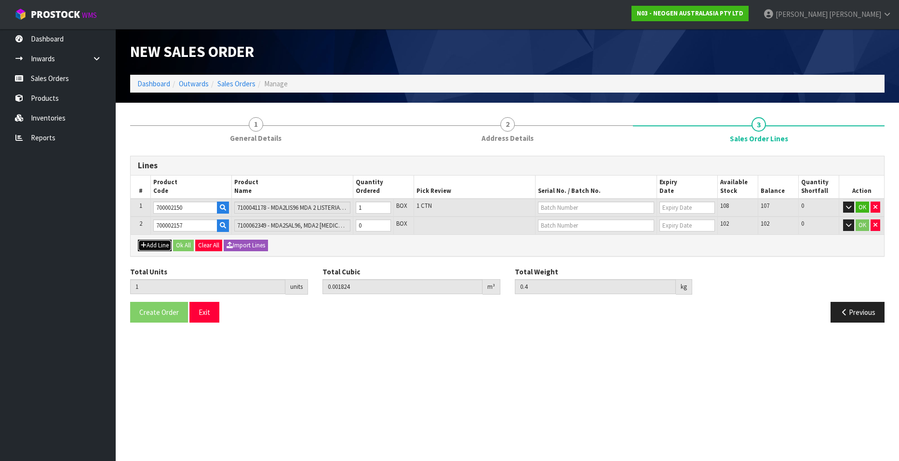
type input "0"
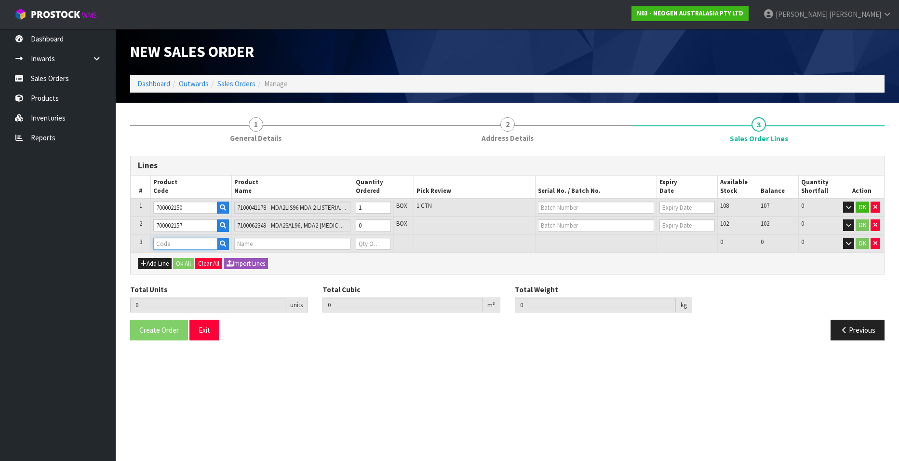
click at [166, 245] on input "text" at bounding box center [185, 244] width 64 height 12
paste input "700002120"
type input "700002120"
type input "1"
type input "0.001824"
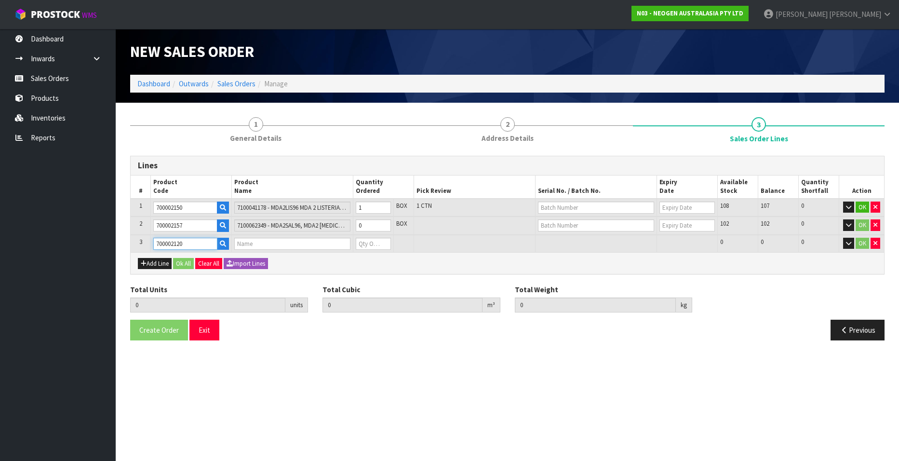
type input "0.4"
type input "7100039374 - 6406 PETRIFILM AEROBIC CT PLT 1000EA/CS"
type input "0"
type input "700002120"
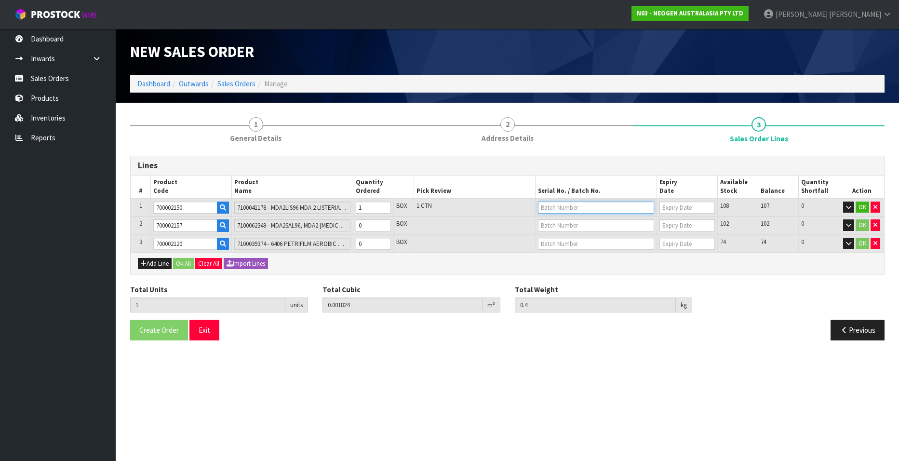
click at [565, 207] on input "text" at bounding box center [596, 207] width 116 height 12
click at [588, 220] on link "3000029425" at bounding box center [576, 223] width 76 height 13
type input "3000029425"
type input "[DATE]"
type input "2"
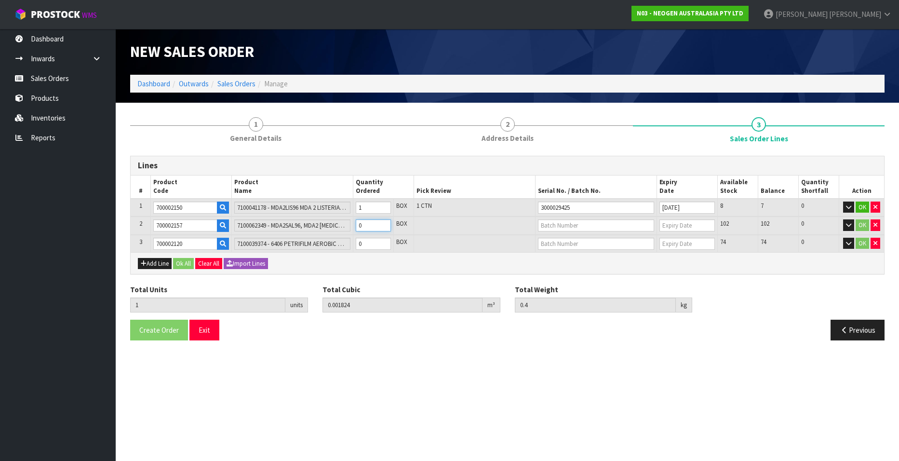
type input "0.003696"
type input "0.7"
drag, startPoint x: 383, startPoint y: 223, endPoint x: 382, endPoint y: 228, distance: 5.4
type input "1"
click at [383, 223] on input "1" at bounding box center [373, 225] width 35 height 12
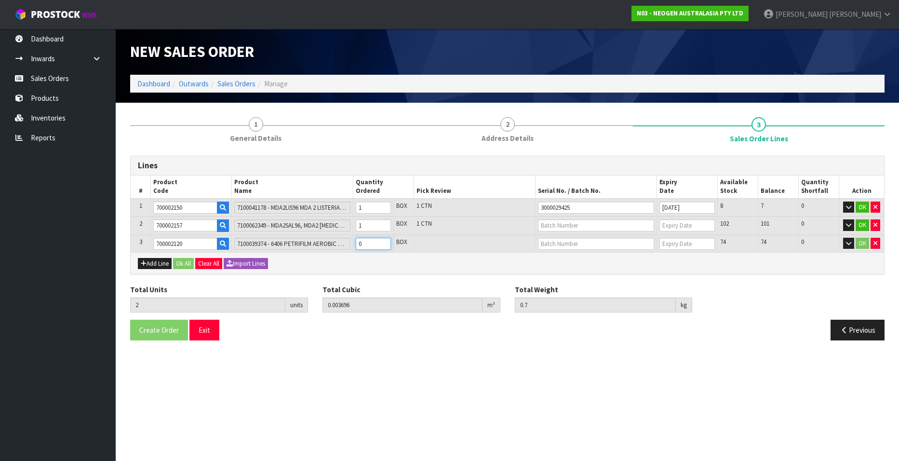
click at [374, 244] on input "0" at bounding box center [373, 244] width 35 height 12
type input "3"
type input "0.011056"
type input "2.7"
type input "1"
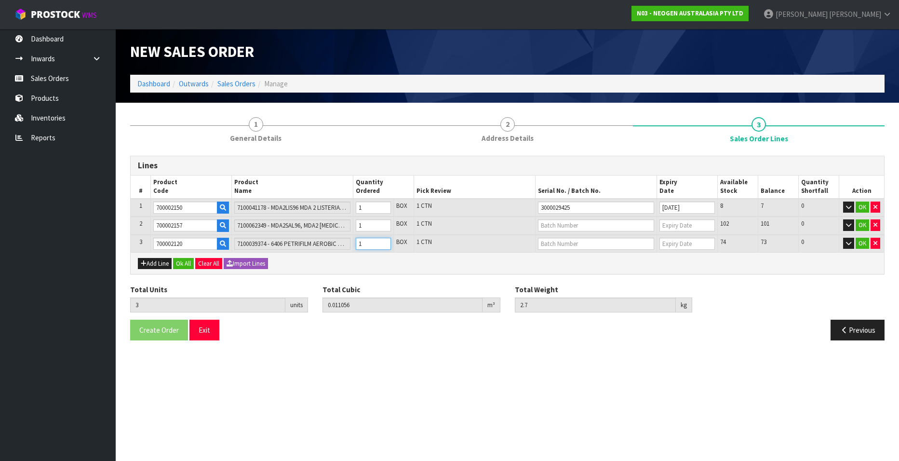
click at [384, 241] on input "1" at bounding box center [373, 244] width 35 height 12
click at [547, 225] on input "text" at bounding box center [596, 225] width 116 height 12
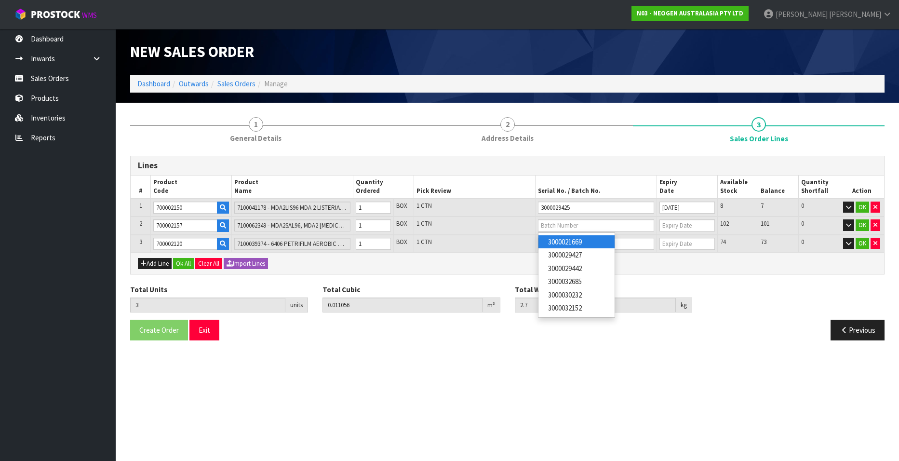
click at [586, 241] on link "3000021669" at bounding box center [576, 241] width 76 height 13
type input "3000021669"
type input "[DATE]"
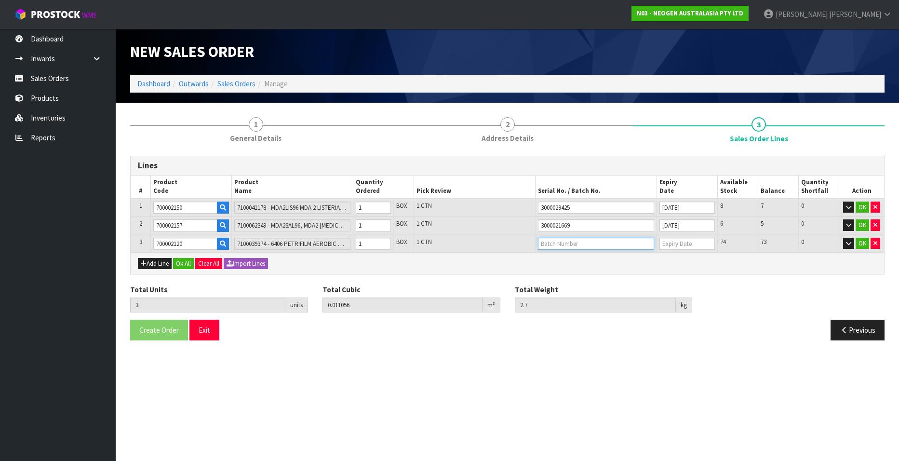
click at [578, 243] on input "text" at bounding box center [596, 244] width 116 height 12
click at [586, 271] on link "345535" at bounding box center [576, 273] width 76 height 13
type input "345535"
type input "[DATE]"
click at [861, 205] on button "OK" at bounding box center [862, 207] width 13 height 12
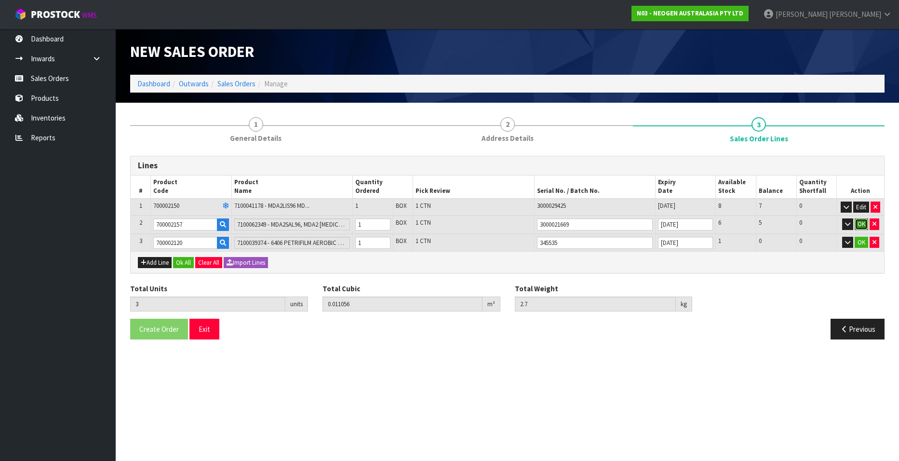
click at [862, 220] on button "OK" at bounding box center [861, 224] width 13 height 12
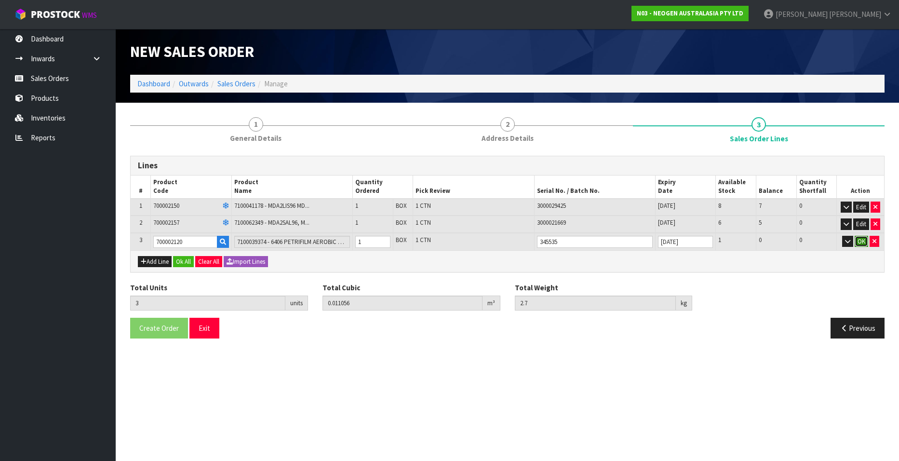
click at [860, 238] on button "OK" at bounding box center [861, 242] width 13 height 12
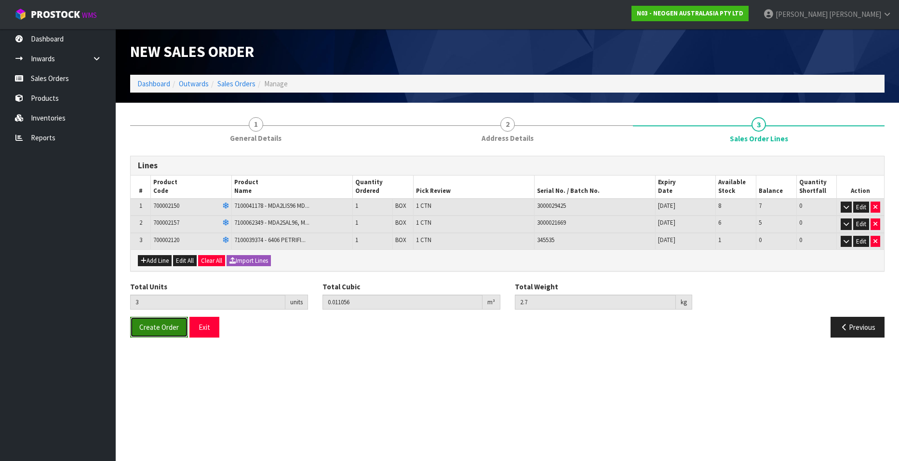
click at [159, 329] on span "Create Order" at bounding box center [159, 326] width 40 height 9
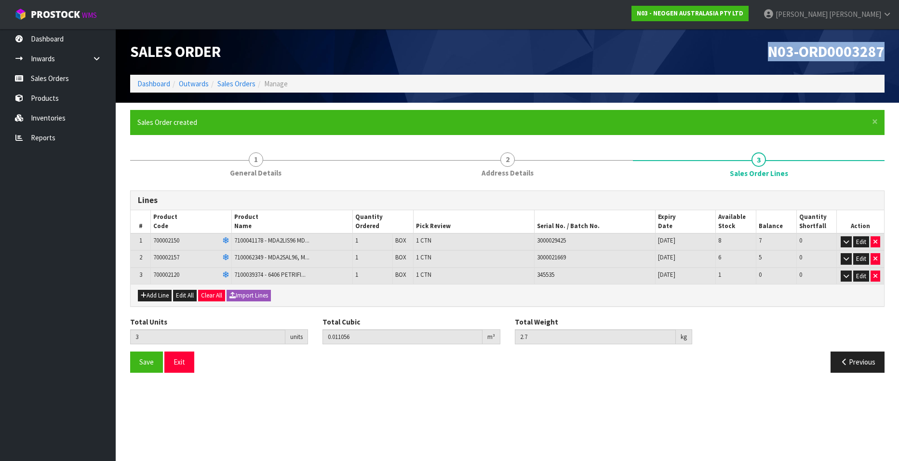
drag, startPoint x: 768, startPoint y: 51, endPoint x: 889, endPoint y: 53, distance: 121.0
click at [889, 53] on div "N03-ORD0003287" at bounding box center [700, 52] width 385 height 46
copy span "N03-ORD0003287"
click at [234, 83] on link "Sales Orders" at bounding box center [236, 83] width 38 height 9
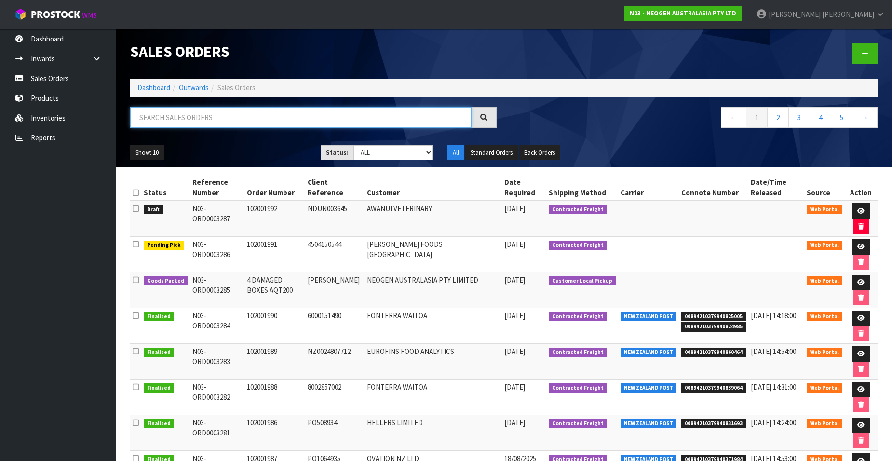
click at [181, 118] on input "text" at bounding box center [300, 117] width 341 height 21
paste input "102001993"
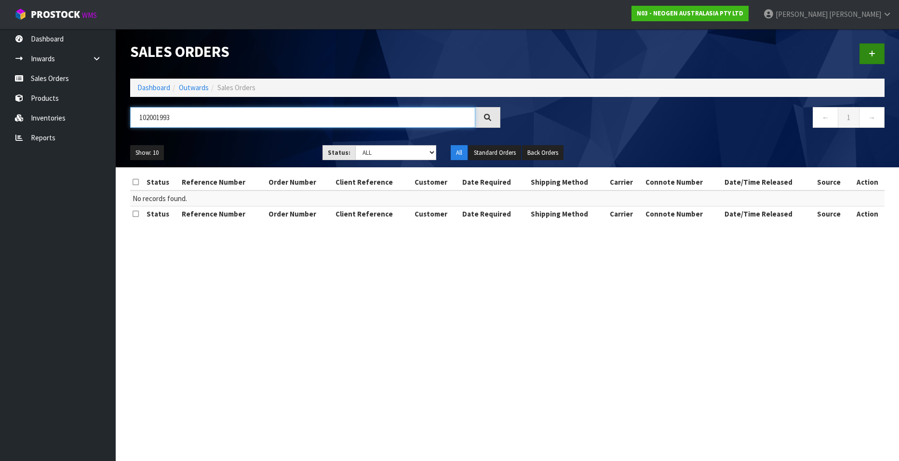
type input "102001993"
click at [868, 52] on link at bounding box center [871, 53] width 25 height 21
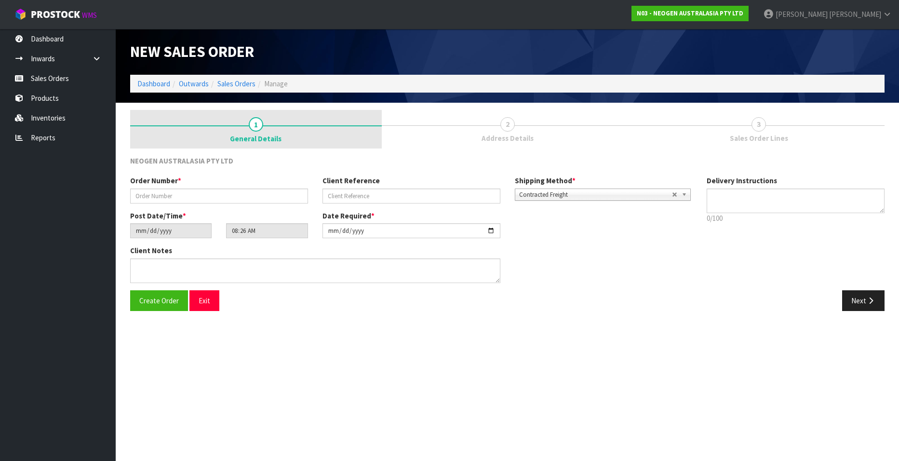
type textarea "CHILLED GOODS -OVERNIGHT"
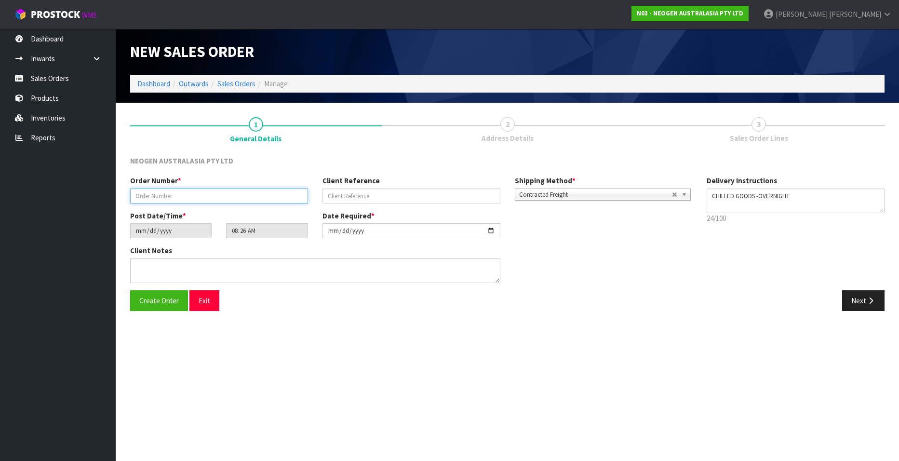
click at [154, 196] on input "text" at bounding box center [219, 195] width 178 height 15
paste input "102001993"
type input "102001993"
click at [346, 194] on input "text" at bounding box center [411, 195] width 178 height 15
paste input "2050044025"
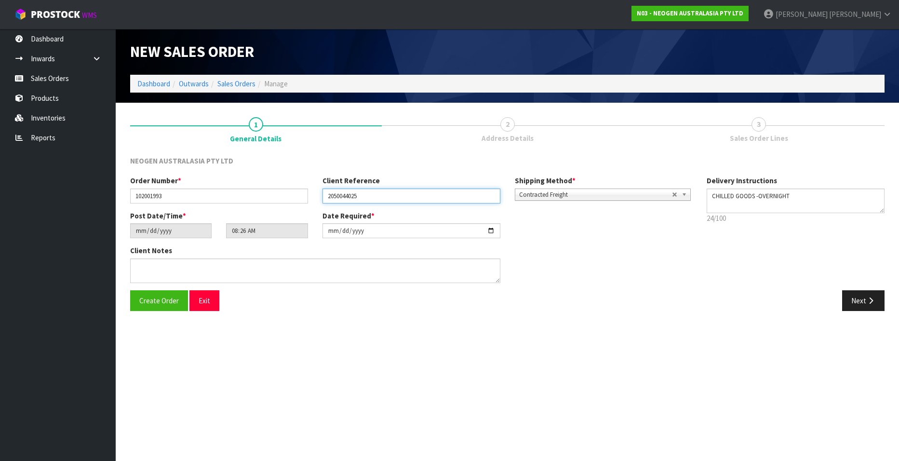
type input "2050044025"
drag, startPoint x: 855, startPoint y: 298, endPoint x: 773, endPoint y: 281, distance: 84.2
click at [855, 298] on button "Next" at bounding box center [863, 300] width 42 height 21
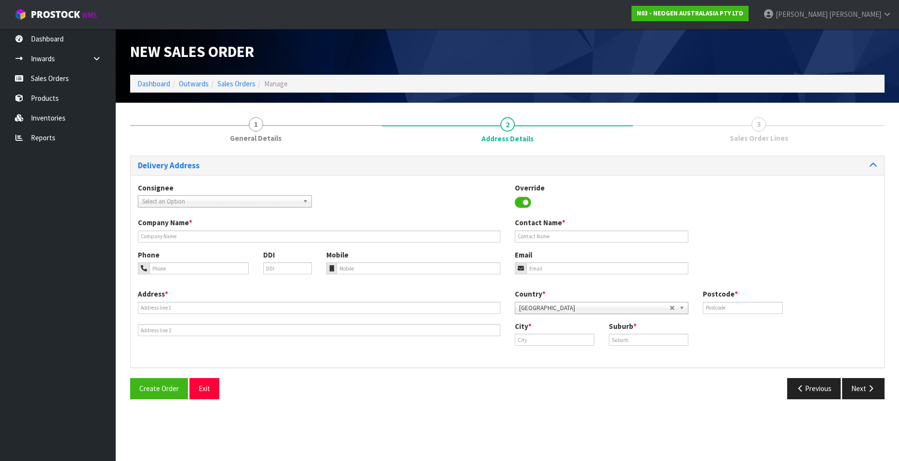
click at [307, 202] on b at bounding box center [307, 201] width 9 height 11
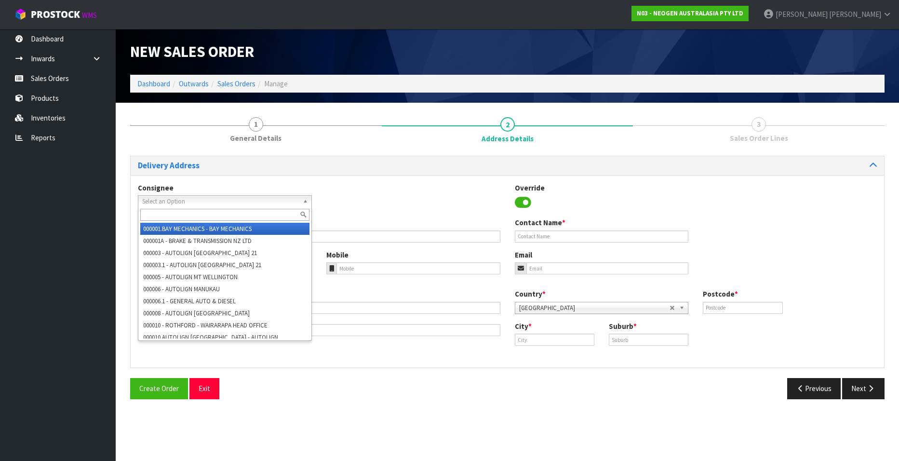
click at [198, 213] on input "text" at bounding box center [224, 215] width 169 height 12
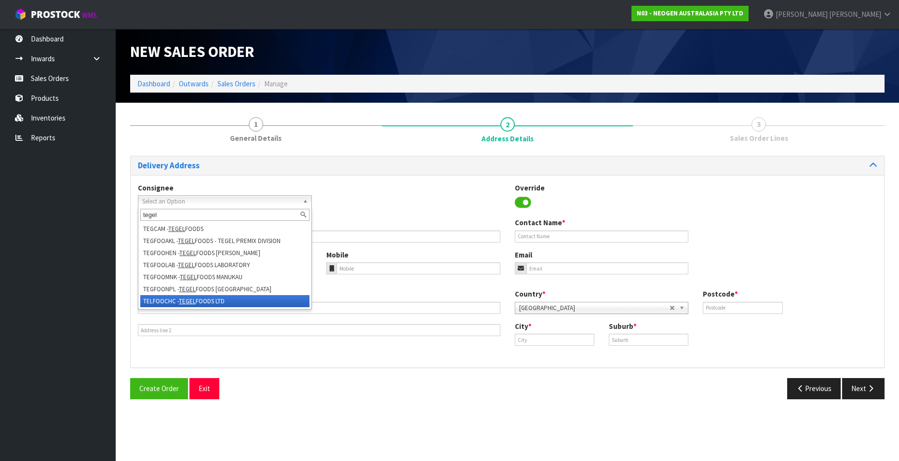
type input "tegel"
click at [202, 298] on li "TELFOOCHC - TEGEL FOODS LTD" at bounding box center [224, 301] width 169 height 12
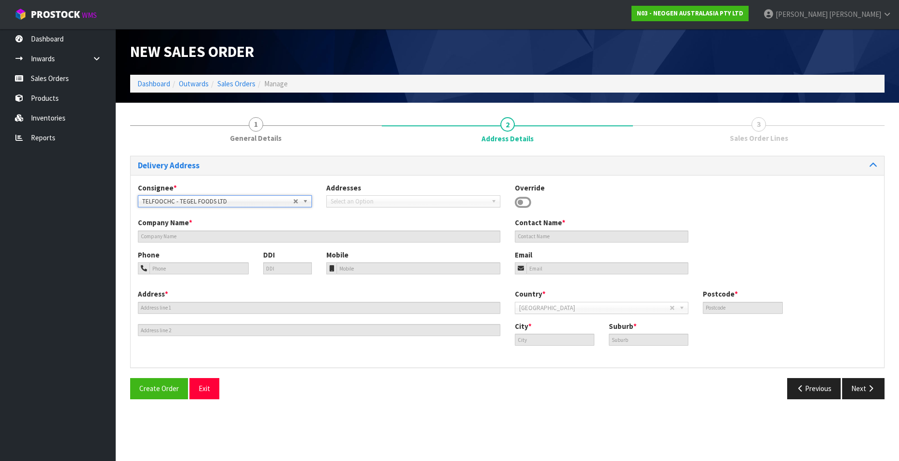
type input "TEGEL FOODS LTD"
type input "ATTN: MICRO LABORATORY"
type input "[STREET_ADDRESS][PERSON_NAME]"
type input "8042"
type input "[GEOGRAPHIC_DATA]"
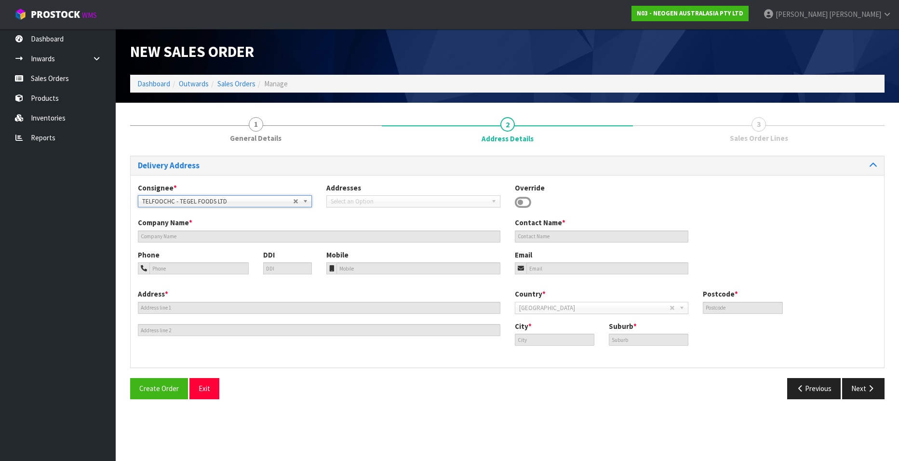
type input "HEI HEI"
click at [857, 389] on button "Next" at bounding box center [863, 388] width 42 height 21
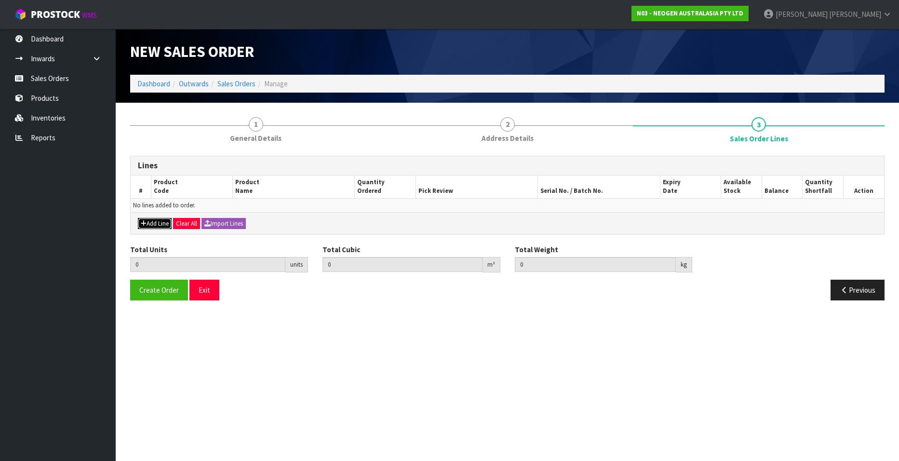
click at [146, 222] on icon "button" at bounding box center [144, 223] width 6 height 6
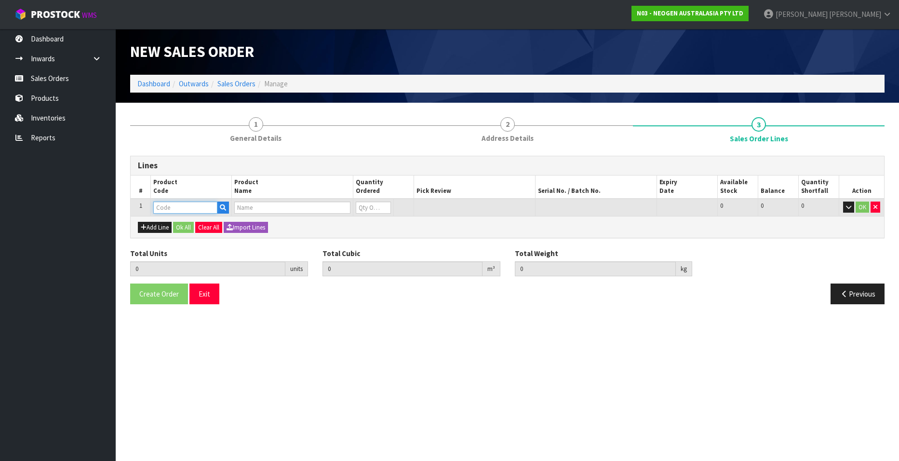
click at [165, 206] on input "text" at bounding box center [185, 207] width 64 height 12
paste input "700002209"
type input "700002209"
type input "0.000000"
type input "0.000"
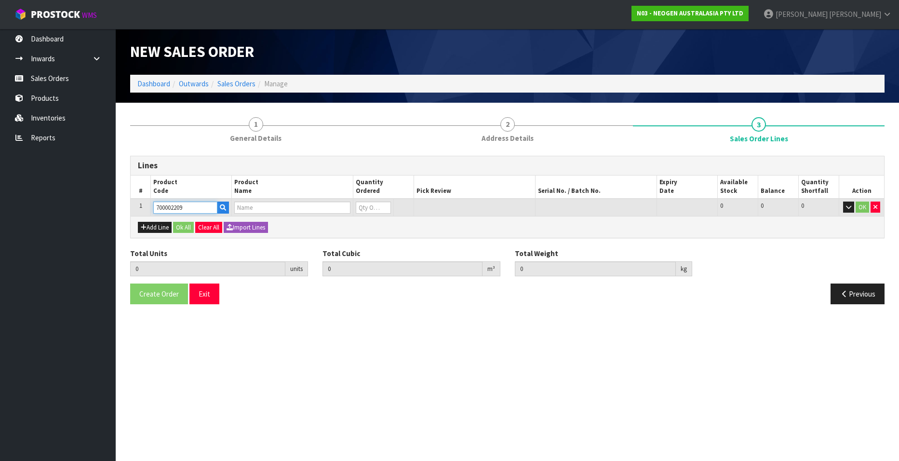
type input "7100067521 - PRO100 SURFACE PROTEIN PLUS 100/CS"
type input "0"
type input "700002209"
type input "1"
type input "0.00468"
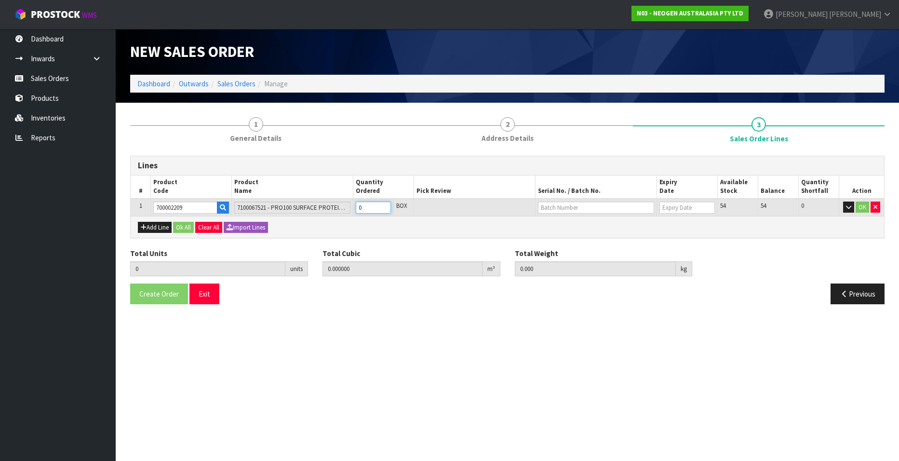
type input "0.85"
type input "1"
click at [384, 203] on input "1" at bounding box center [373, 207] width 35 height 12
type input "2"
type input "0.00936"
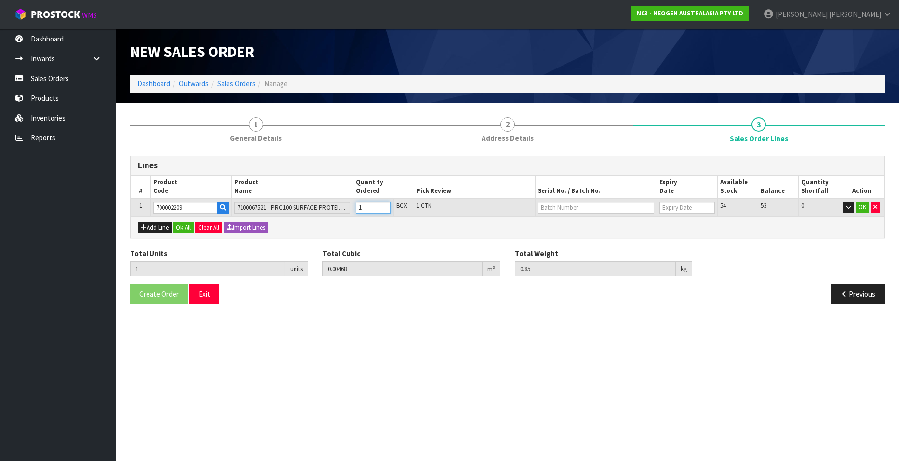
type input "1.7"
type input "2"
click at [384, 206] on input "2" at bounding box center [373, 207] width 35 height 12
type input "3"
type input "0.01404"
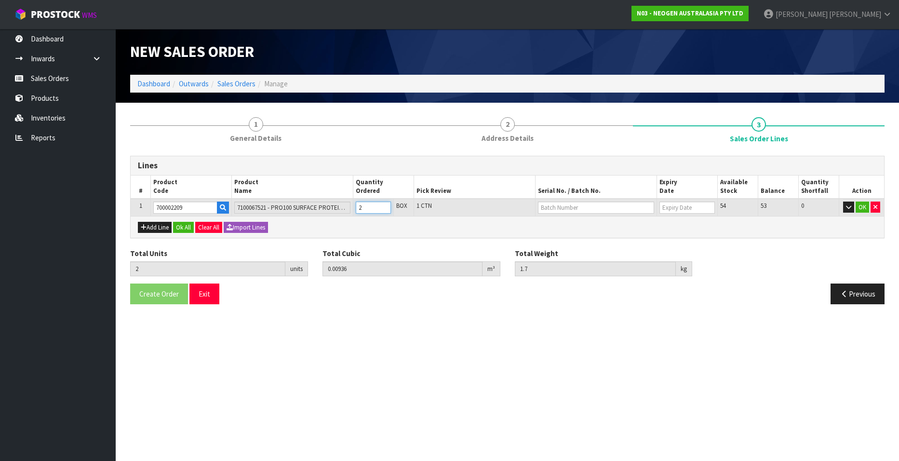
type input "2.55"
type input "3"
click at [384, 206] on input "3" at bounding box center [373, 207] width 35 height 12
type input "4"
type input "0.01872"
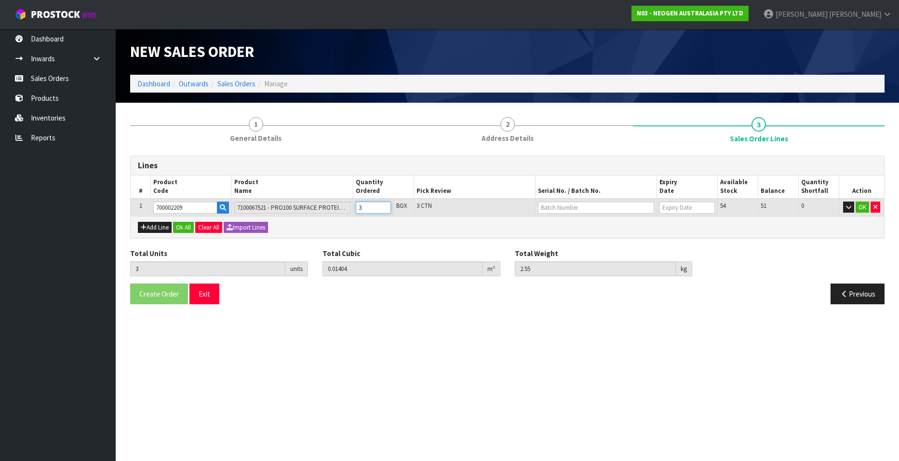
type input "3.4"
type input "4"
click at [384, 206] on input "4" at bounding box center [373, 207] width 35 height 12
drag, startPoint x: 576, startPoint y: 206, endPoint x: 583, endPoint y: 206, distance: 7.7
click at [576, 206] on input "text" at bounding box center [596, 207] width 116 height 12
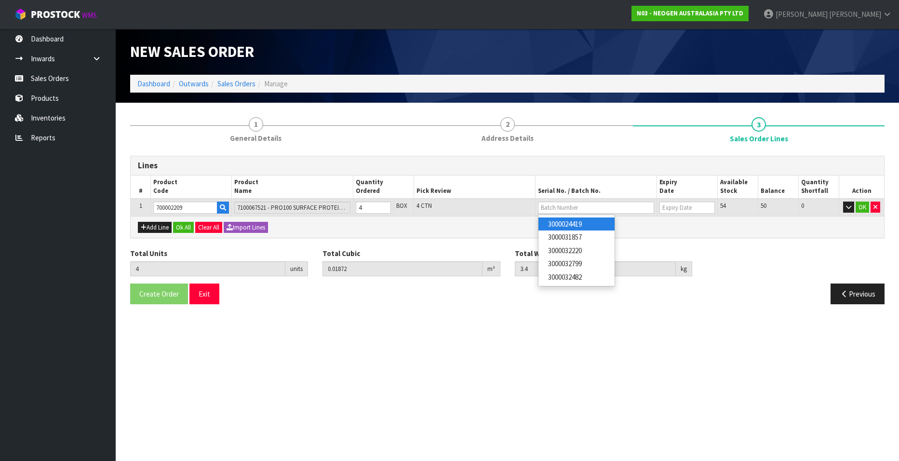
click at [581, 221] on link "3000024419" at bounding box center [576, 223] width 76 height 13
type input "3000024419"
type input "[DATE]"
click at [861, 204] on button "OK" at bounding box center [862, 207] width 13 height 12
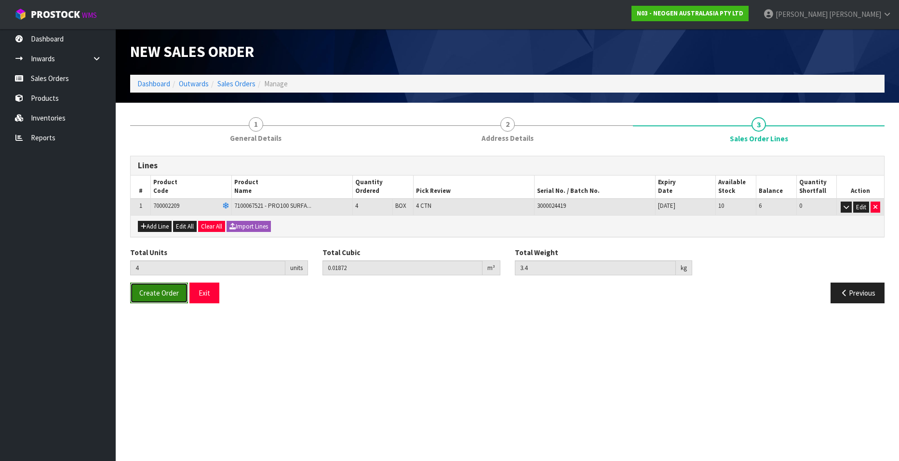
click at [147, 295] on span "Create Order" at bounding box center [159, 292] width 40 height 9
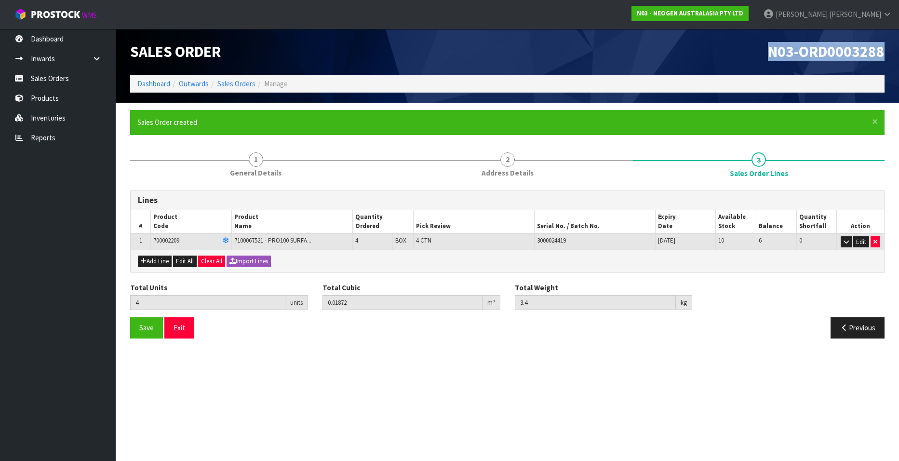
drag, startPoint x: 768, startPoint y: 51, endPoint x: 883, endPoint y: 52, distance: 114.2
click at [883, 52] on span "N03-ORD0003288" at bounding box center [826, 51] width 117 height 19
copy span "N03-ORD0003288"
click at [237, 81] on link "Sales Orders" at bounding box center [236, 83] width 38 height 9
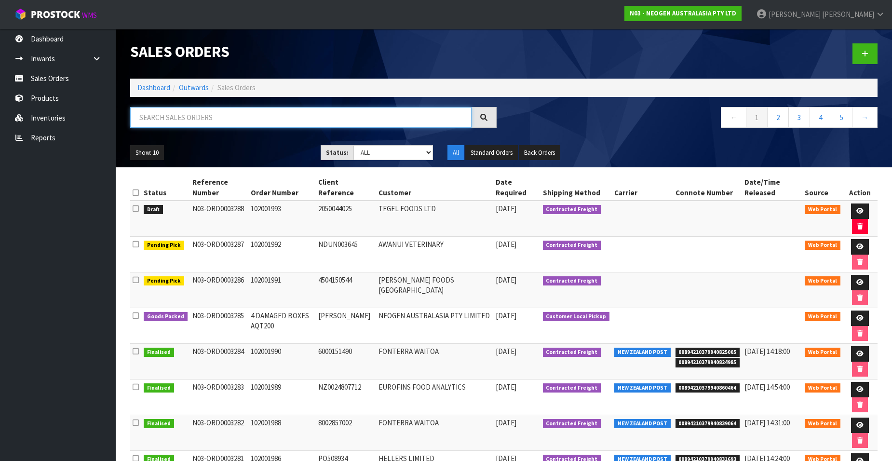
click at [186, 112] on input "text" at bounding box center [300, 117] width 341 height 21
paste input "102001994"
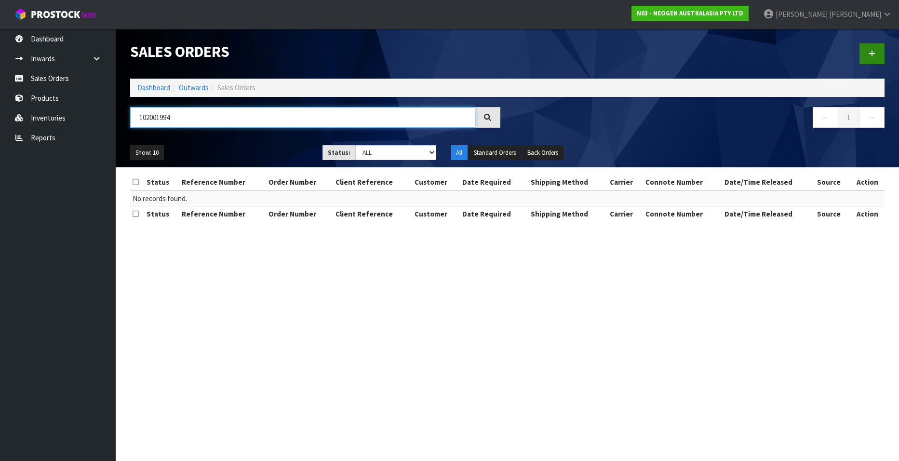
type input "102001994"
click at [868, 53] on link at bounding box center [871, 53] width 25 height 21
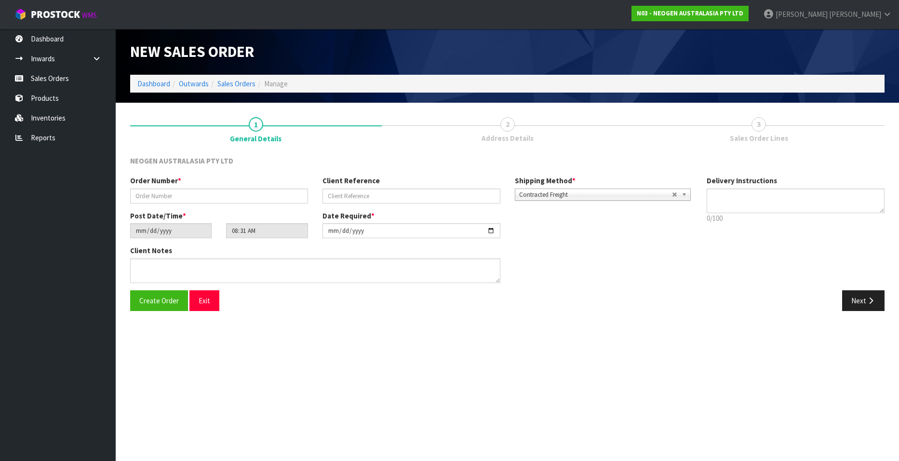
type textarea "CHILLED GOODS -OVERNIGHT"
click at [158, 195] on input "text" at bounding box center [219, 195] width 178 height 15
paste input "102001994"
type input "102001994"
click at [354, 198] on input "text" at bounding box center [411, 195] width 178 height 15
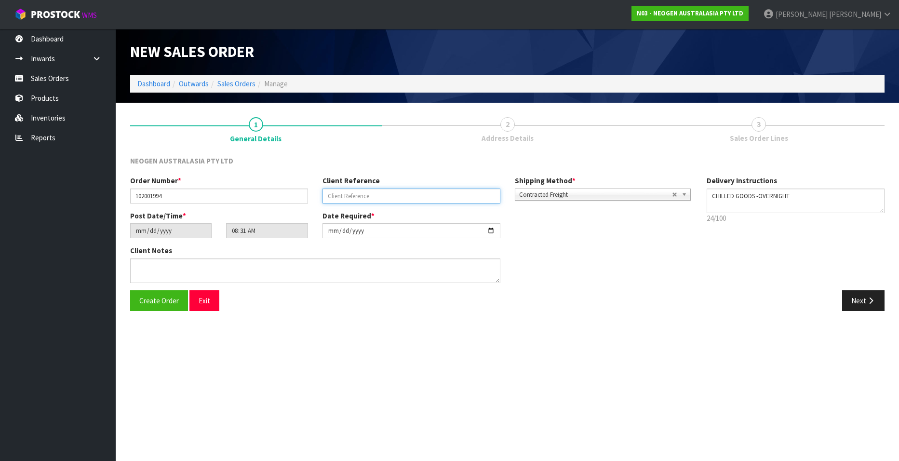
paste input "2050044026"
type input "2050044026"
click at [852, 300] on button "Next" at bounding box center [863, 300] width 42 height 21
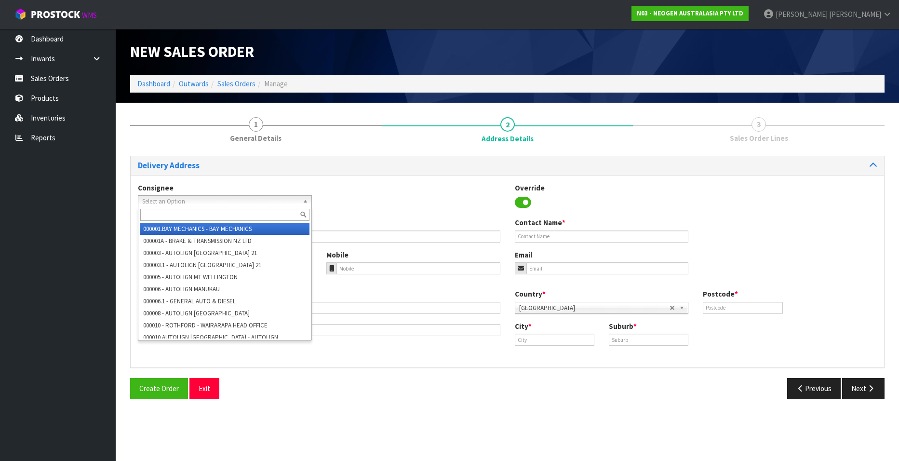
click at [303, 200] on b at bounding box center [307, 201] width 9 height 11
click at [217, 212] on input "text" at bounding box center [224, 215] width 169 height 12
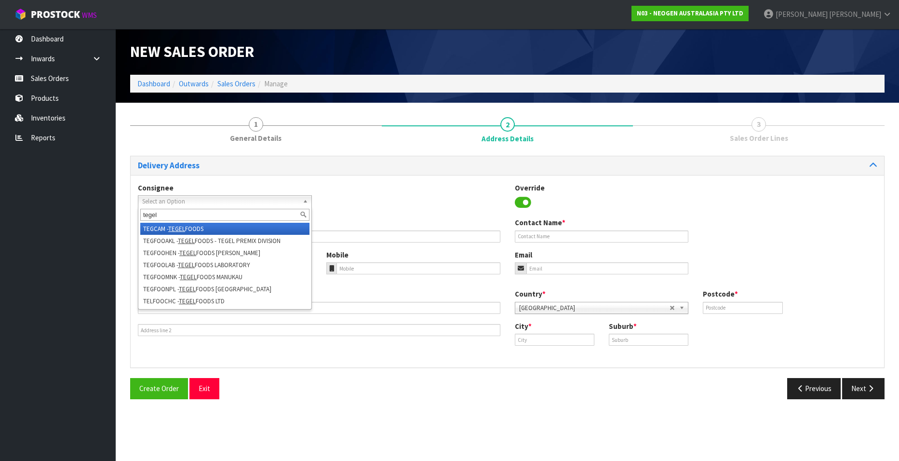
type input "tegel"
click at [180, 230] on em "TEGEL" at bounding box center [176, 229] width 17 height 8
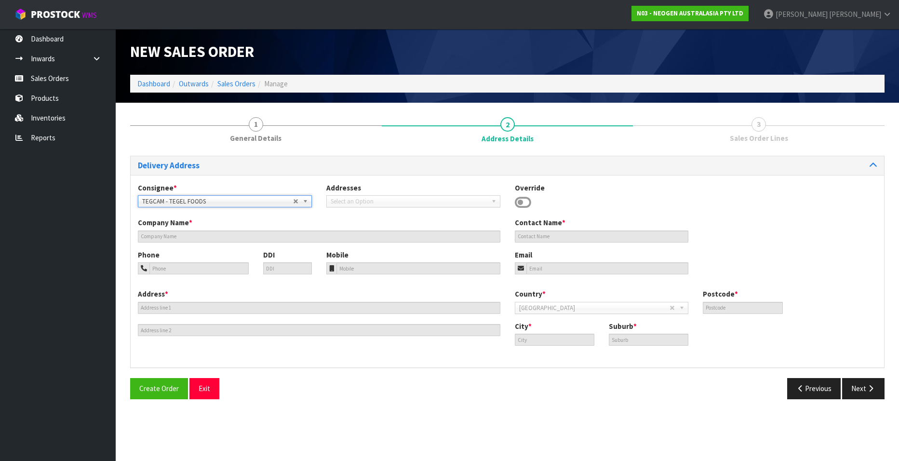
type input "TEGEL FOODS"
type input "[STREET_ADDRESS]"
type input "3434"
type input "[GEOGRAPHIC_DATA]"
click at [286, 199] on span "TEGCAM - TEGEL FOODS" at bounding box center [217, 202] width 151 height 12
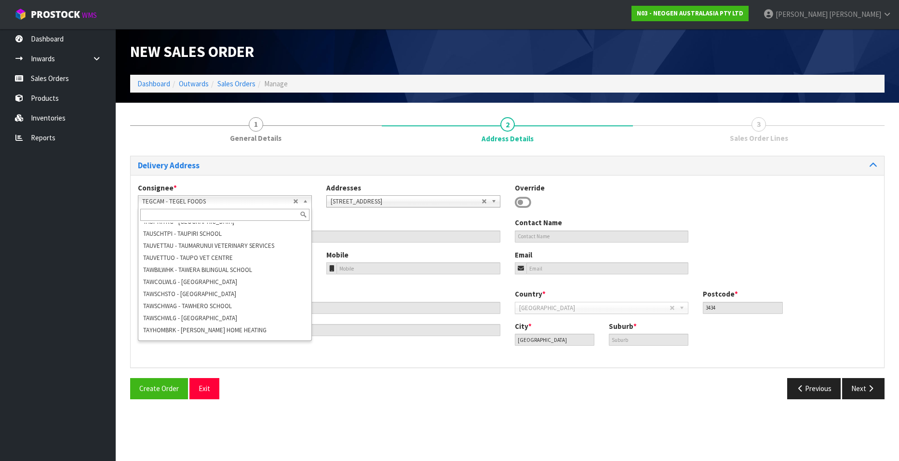
scroll to position [68340, 0]
click at [171, 199] on span "Select an Option" at bounding box center [217, 202] width 151 height 12
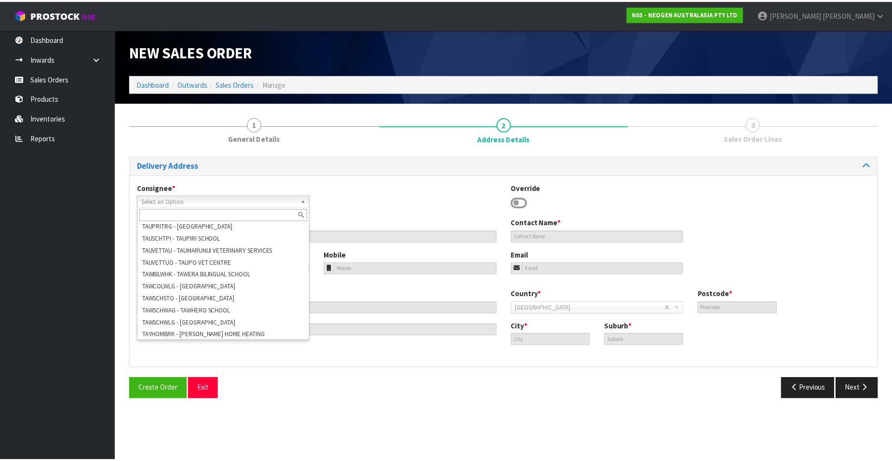
scroll to position [0, 0]
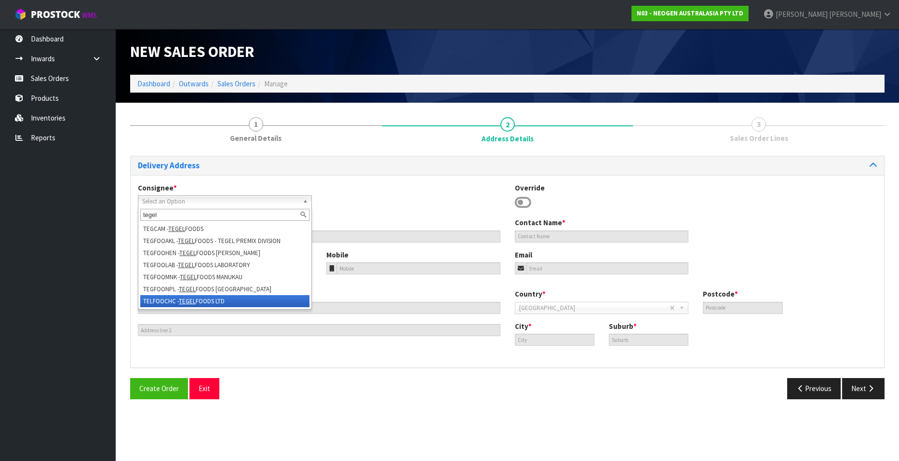
click at [185, 299] on em "TEGEL" at bounding box center [187, 301] width 17 height 8
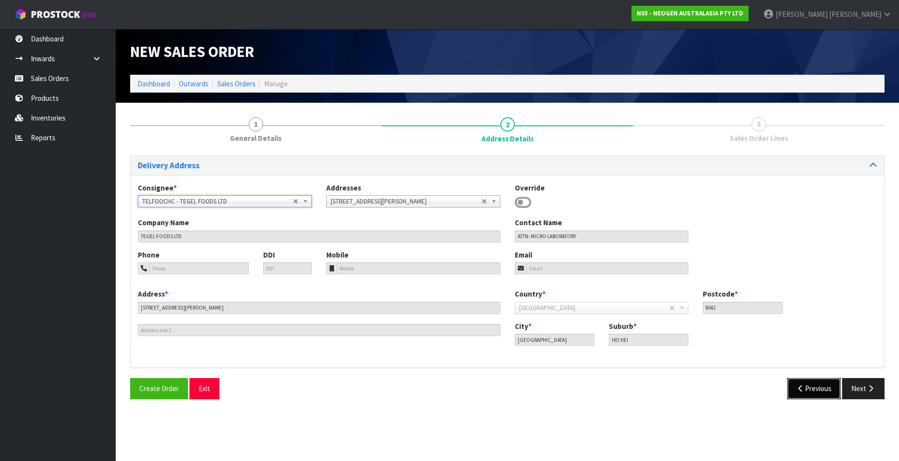
click at [806, 387] on button "Previous" at bounding box center [814, 388] width 54 height 21
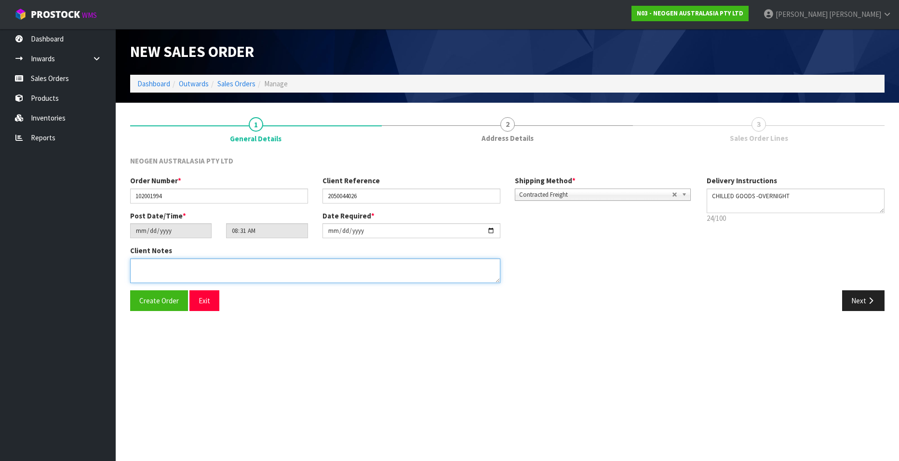
click at [155, 273] on textarea at bounding box center [315, 270] width 370 height 25
paste textarea "LABORATORY"
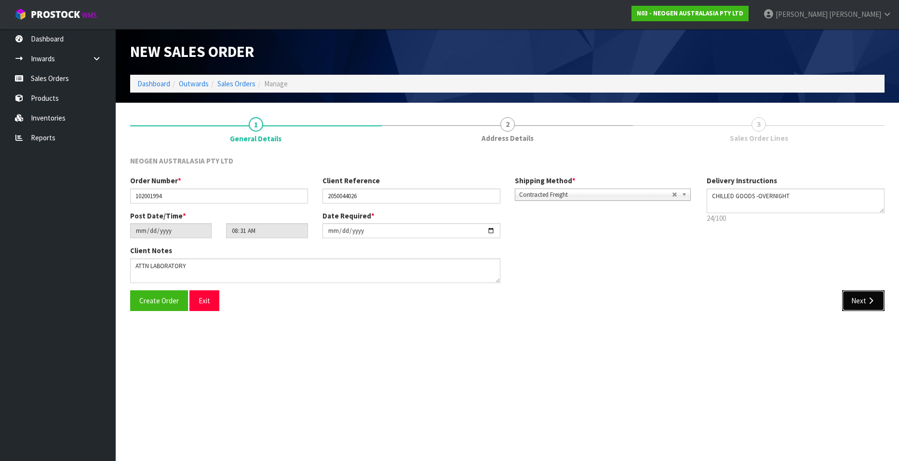
click at [851, 300] on button "Next" at bounding box center [863, 300] width 42 height 21
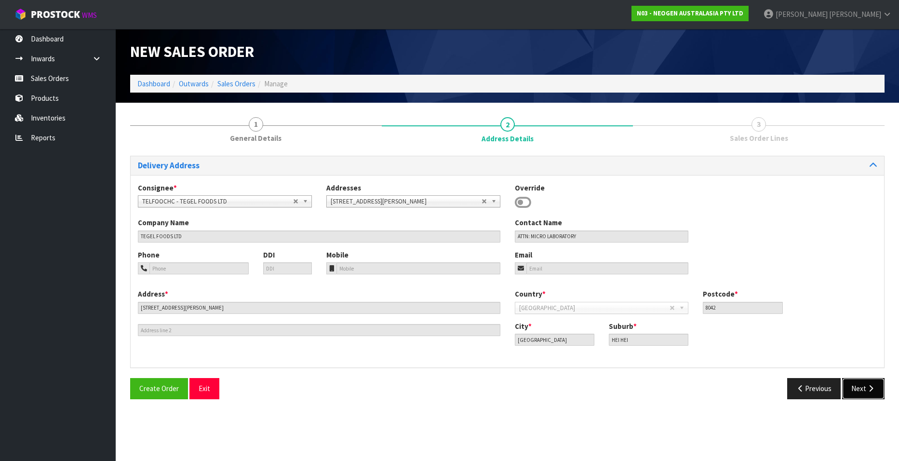
click at [864, 387] on button "Next" at bounding box center [863, 388] width 42 height 21
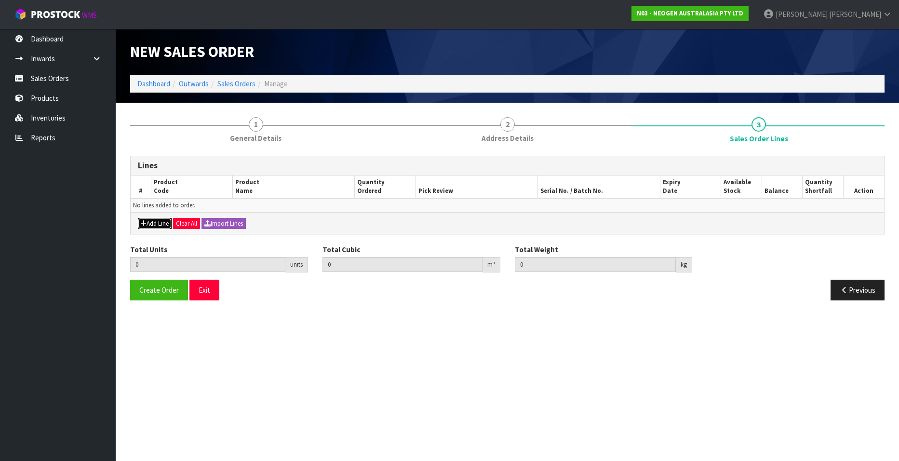
click at [156, 221] on button "Add Line" at bounding box center [155, 224] width 34 height 12
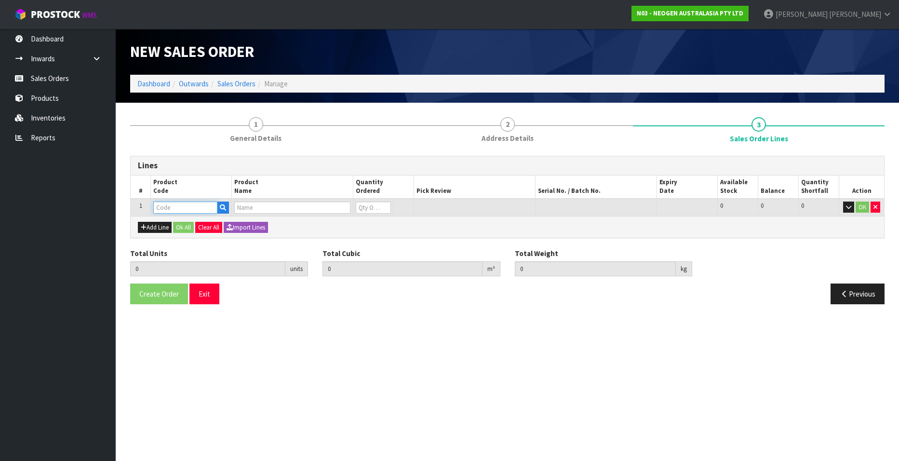
paste input "700002209"
click at [383, 202] on input "0" at bounding box center [373, 207] width 35 height 12
click at [383, 204] on input "1" at bounding box center [373, 207] width 35 height 12
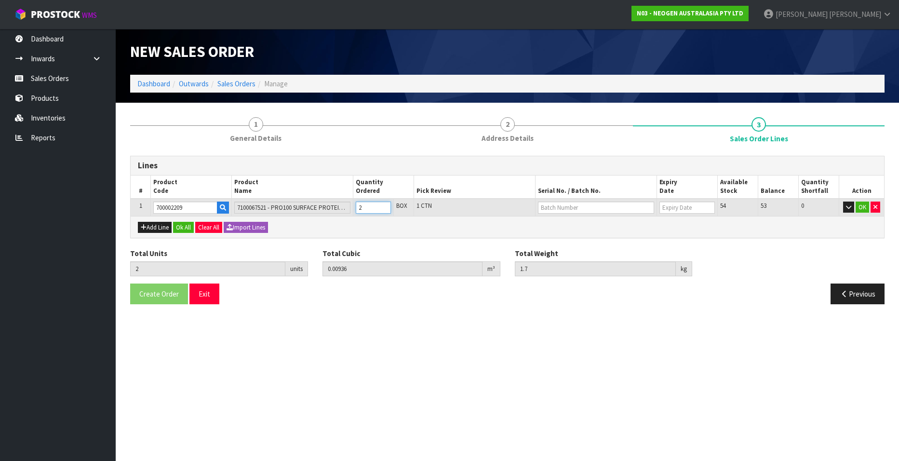
click at [383, 204] on input "2" at bounding box center [373, 207] width 35 height 12
click at [383, 204] on input "3" at bounding box center [373, 207] width 35 height 12
click at [383, 204] on input "4" at bounding box center [373, 207] width 35 height 12
click at [559, 204] on input "text" at bounding box center [596, 207] width 116 height 12
click at [590, 222] on link "3000024419" at bounding box center [576, 223] width 76 height 13
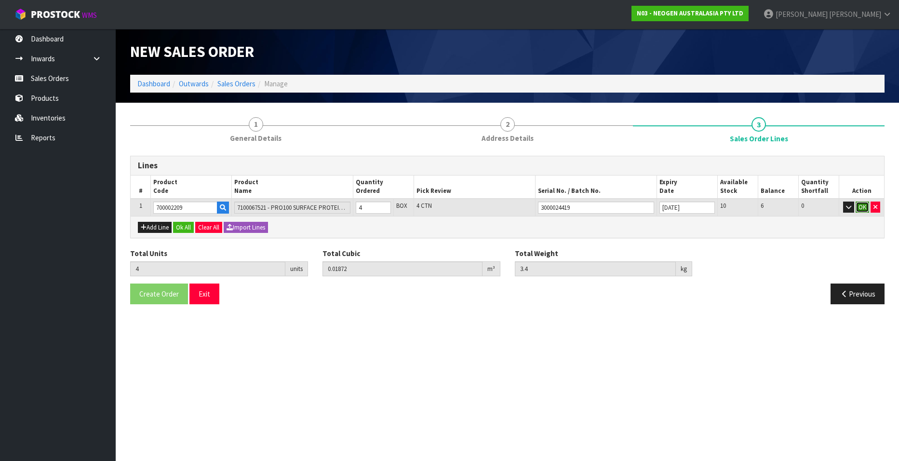
click at [859, 207] on button "OK" at bounding box center [862, 207] width 13 height 12
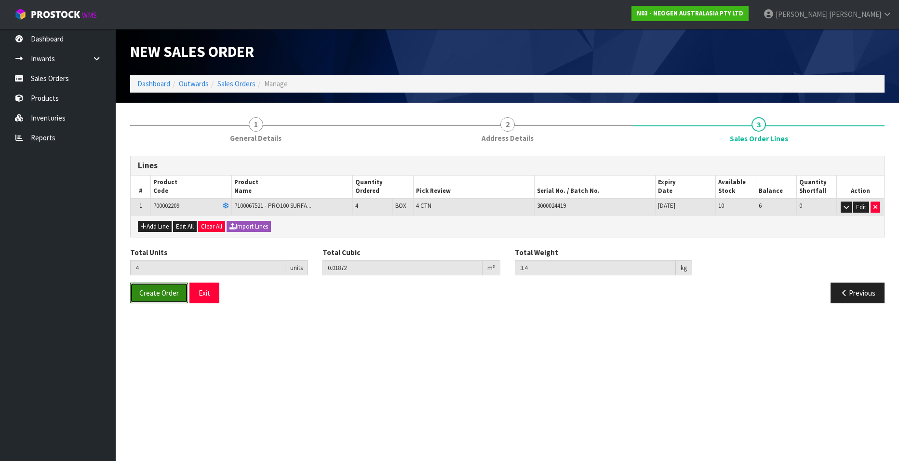
click at [159, 291] on span "Create Order" at bounding box center [159, 292] width 40 height 9
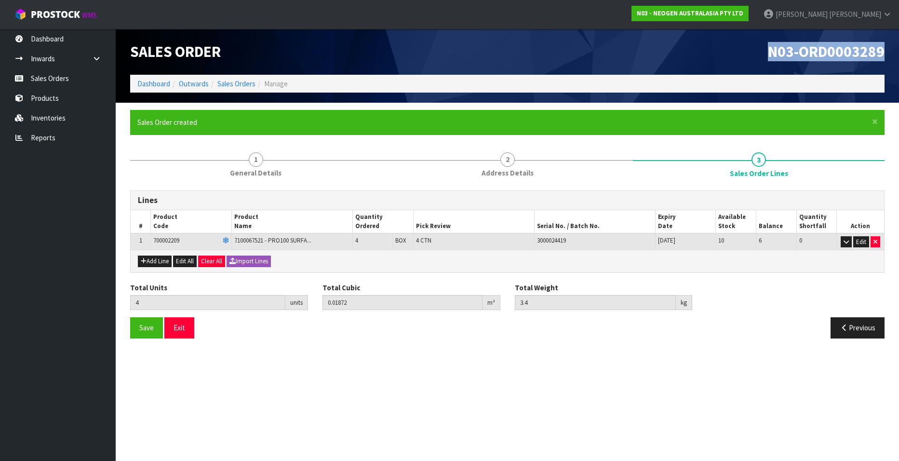
drag, startPoint x: 768, startPoint y: 51, endPoint x: 889, endPoint y: 51, distance: 121.5
click at [889, 51] on div "N03-ORD0003289" at bounding box center [700, 52] width 385 height 46
copy span "N03-ORD0003289"
click at [237, 81] on link "Sales Orders" at bounding box center [236, 83] width 38 height 9
